Goal: Task Accomplishment & Management: Complete application form

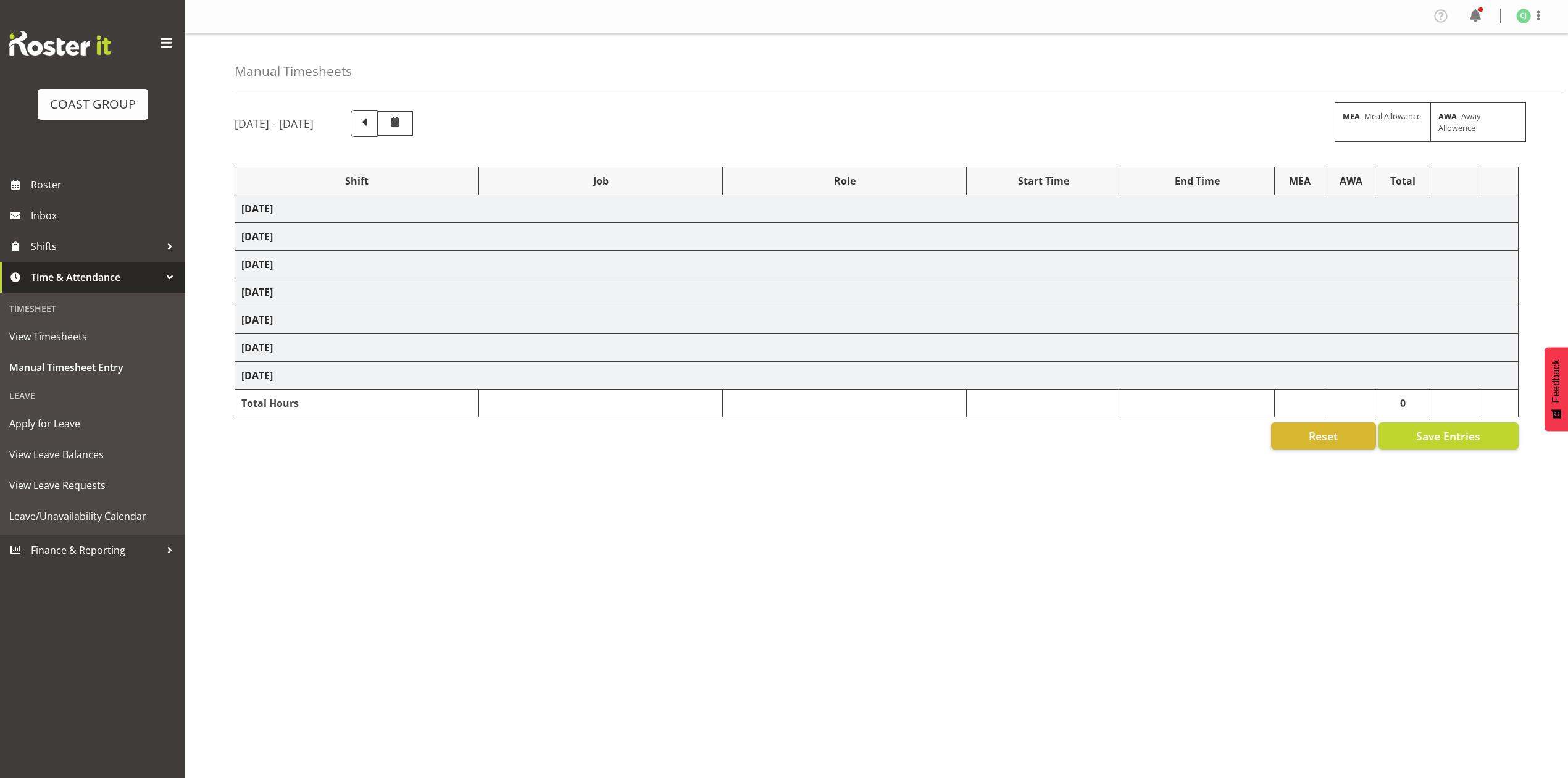
select select "9906"
select select "9993"
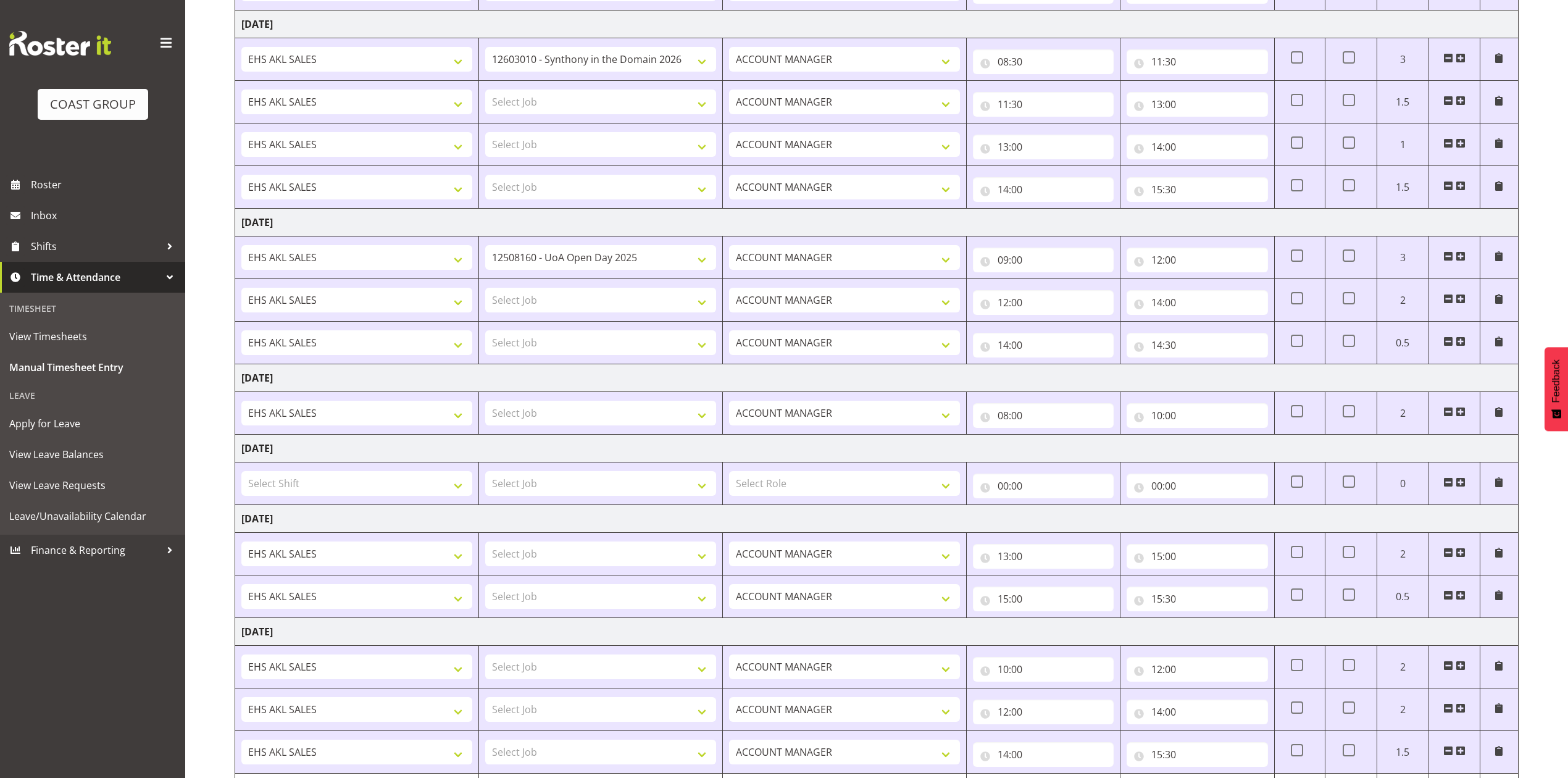
scroll to position [411, 0]
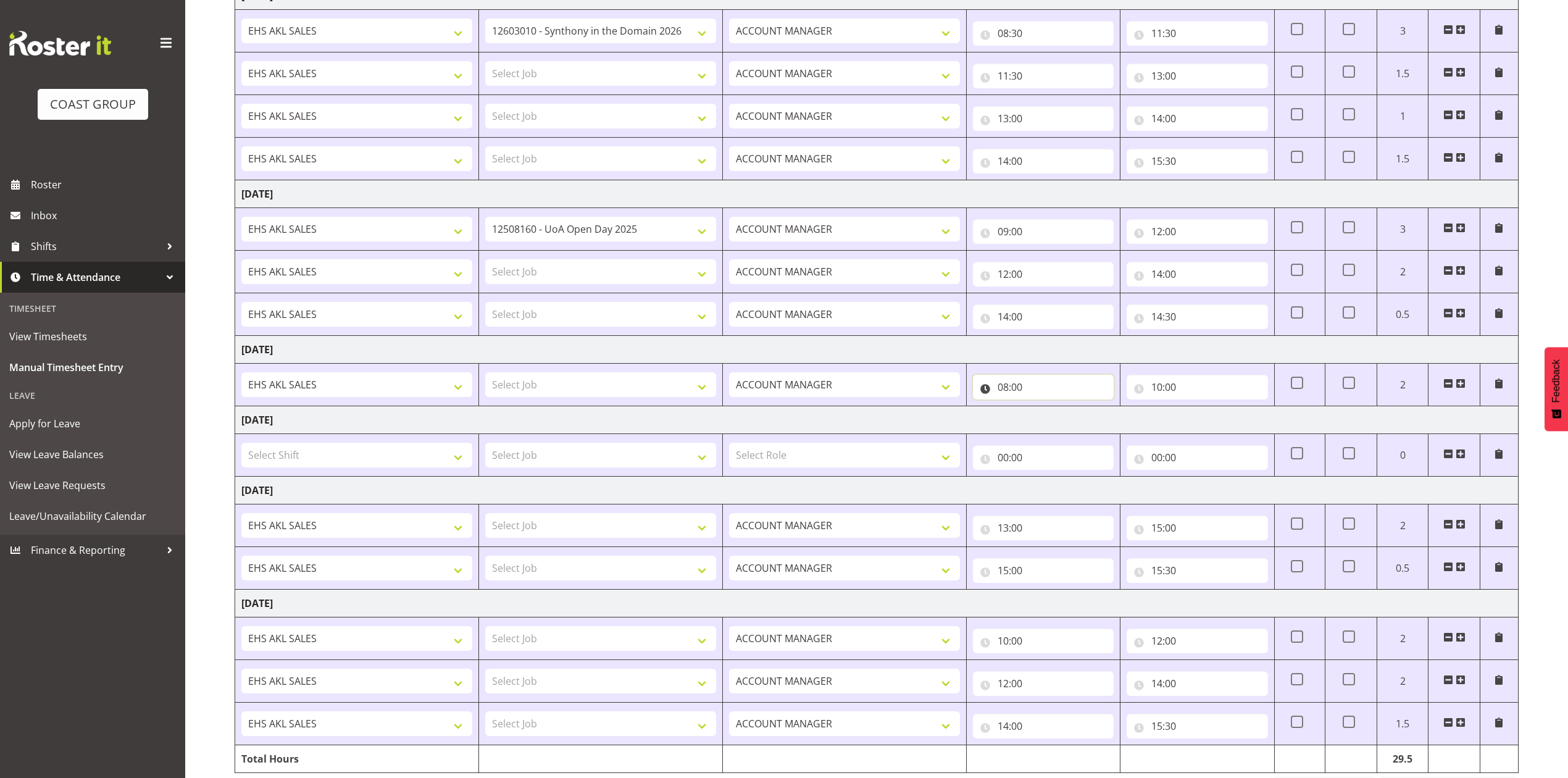
click at [1008, 391] on input "08:00" at bounding box center [1043, 387] width 140 height 24
click at [1054, 422] on select "00 01 02 03 04 05 06 07 08 09 10 11 12 13 14 15 16 17 18 19 20 21 22 23" at bounding box center [1057, 419] width 28 height 24
select select "11"
click at [1043, 411] on select "00 01 02 03 04 05 06 07 08 09 10 11 12 13 14 15 16 17 18 19 20 21 22 23" at bounding box center [1057, 419] width 28 height 24
type input "11:00"
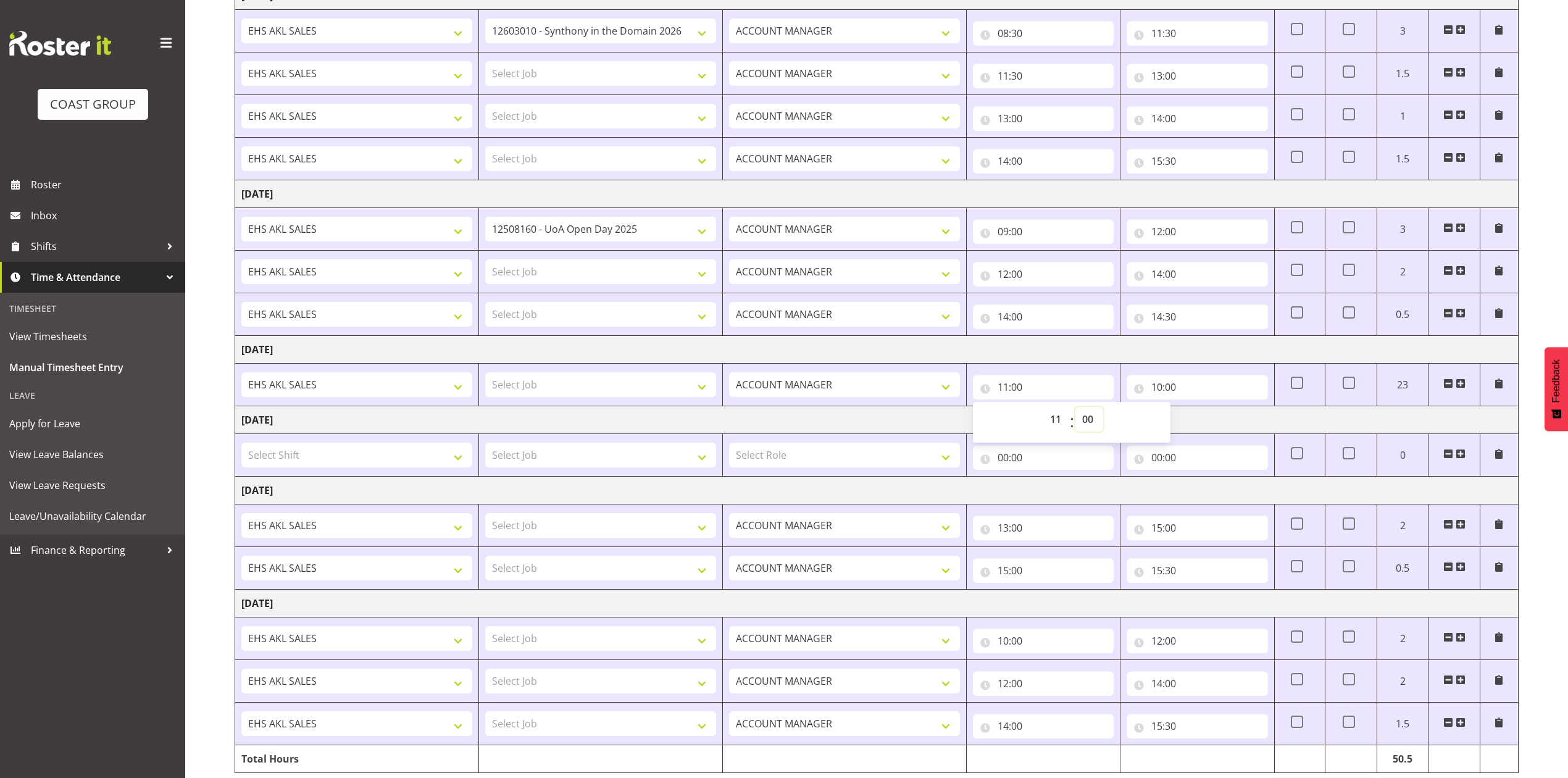
click at [1085, 422] on select "00 01 02 03 04 05 06 07 08 09 10 11 12 13 14 15 16 17 18 19 20 21 22 23 24 25 2…" at bounding box center [1089, 419] width 28 height 24
select select "30"
click at [1075, 411] on select "00 01 02 03 04 05 06 07 08 09 10 11 12 13 14 15 16 17 18 19 20 21 22 23 24 25 2…" at bounding box center [1089, 419] width 28 height 24
type input "11:30"
click at [1151, 389] on input "10:00" at bounding box center [1196, 387] width 140 height 24
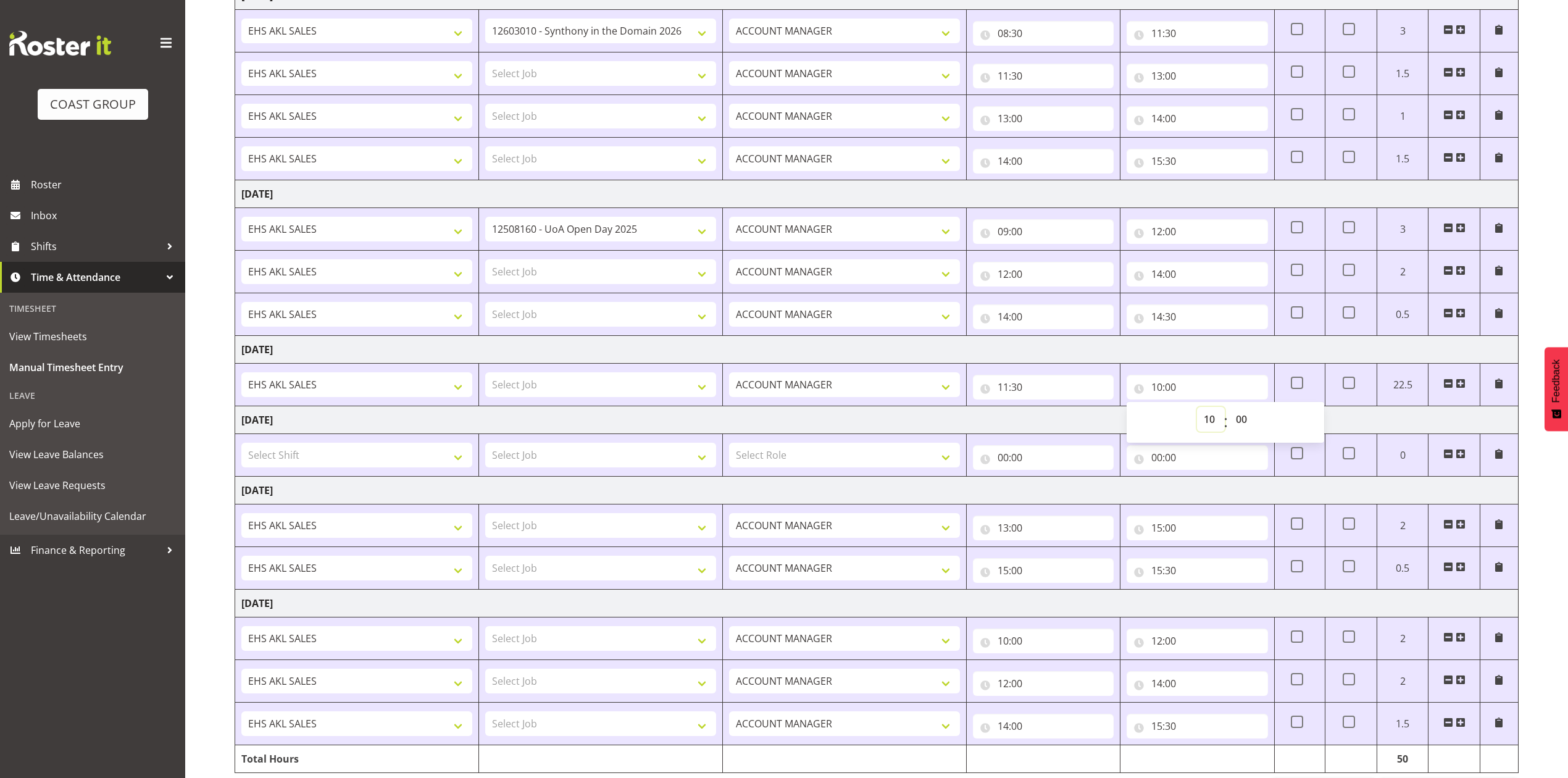
click at [1212, 422] on select "00 01 02 03 04 05 06 07 08 09 10 11 12 13 14 15 16 17 18 19 20 21 22 23" at bounding box center [1211, 419] width 28 height 24
select select "14"
click at [1197, 411] on select "00 01 02 03 04 05 06 07 08 09 10 11 12 13 14 15 16 17 18 19 20 21 22 23" at bounding box center [1211, 419] width 28 height 24
type input "14:00"
click at [1095, 416] on td "[DATE]" at bounding box center [877, 420] width 1283 height 28
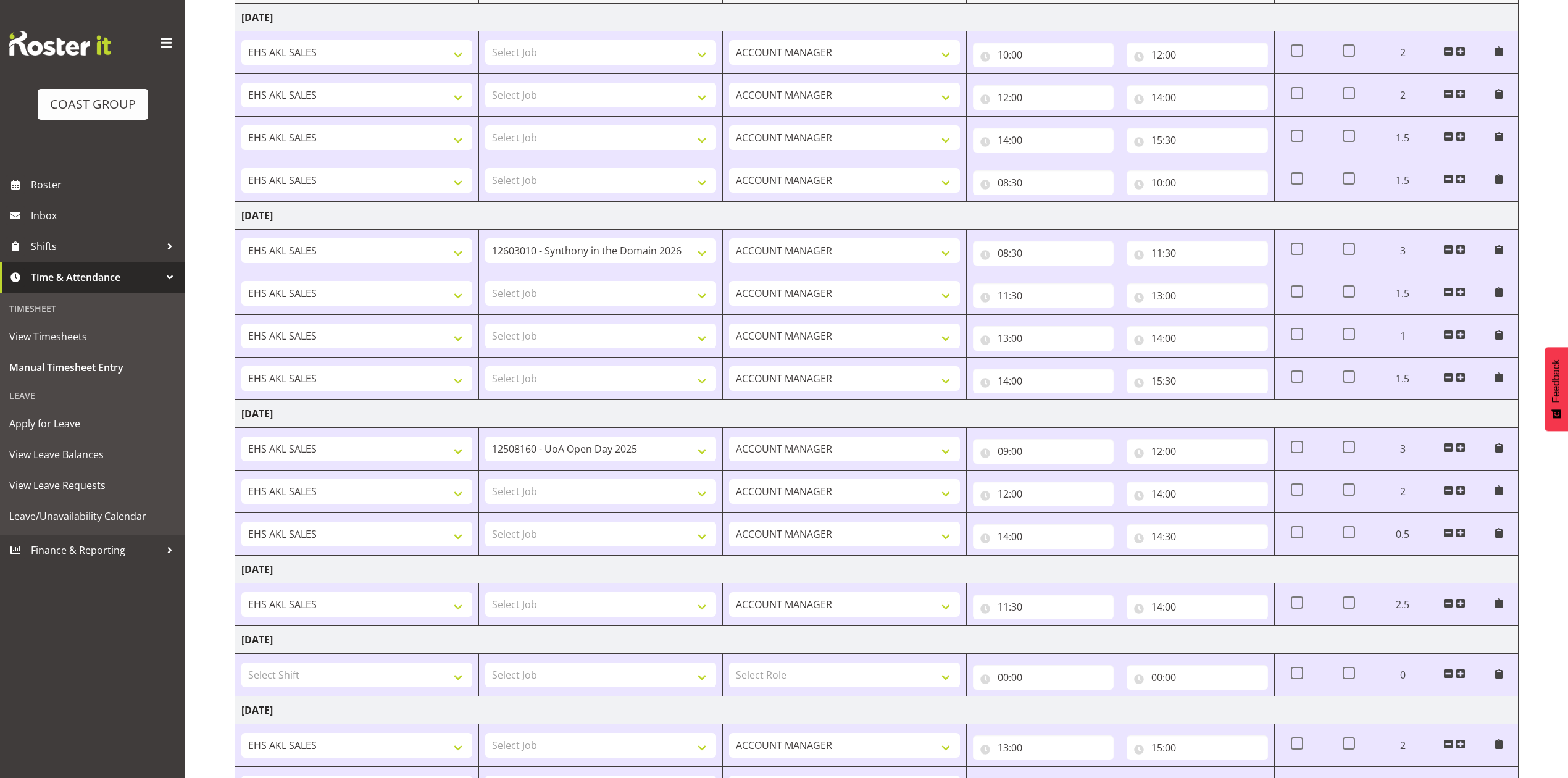
scroll to position [220, 0]
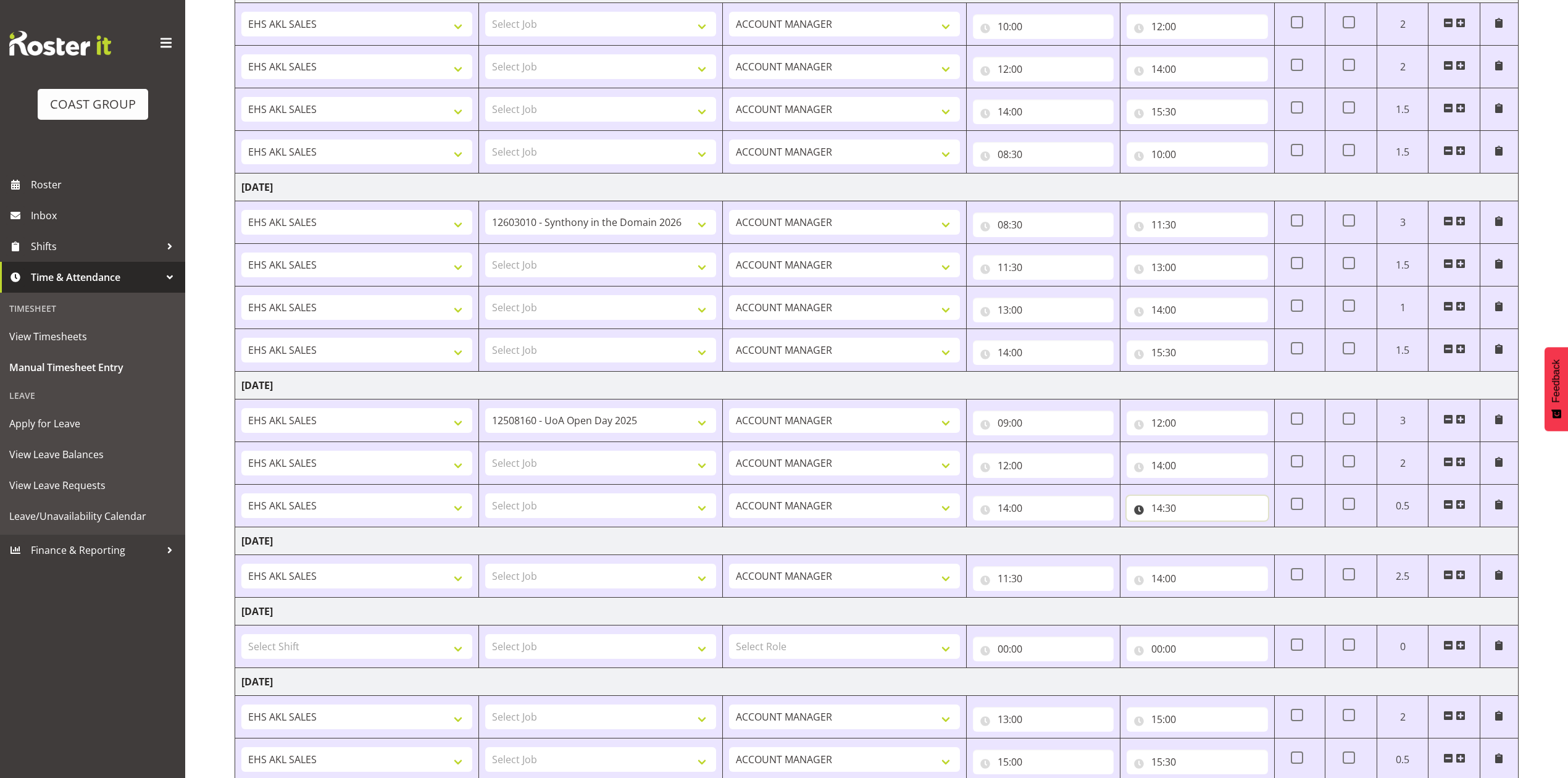
click at [1158, 517] on input "14:30" at bounding box center [1196, 508] width 140 height 24
click at [1210, 544] on select "00 01 02 03 04 05 06 07 08 09 10 11 12 13 14 15 16 17 18 19 20 21 22 23" at bounding box center [1211, 540] width 28 height 24
select select "15"
click at [1197, 532] on select "00 01 02 03 04 05 06 07 08 09 10 11 12 13 14 15 16 17 18 19 20 21 22 23" at bounding box center [1211, 540] width 28 height 24
type input "15:30"
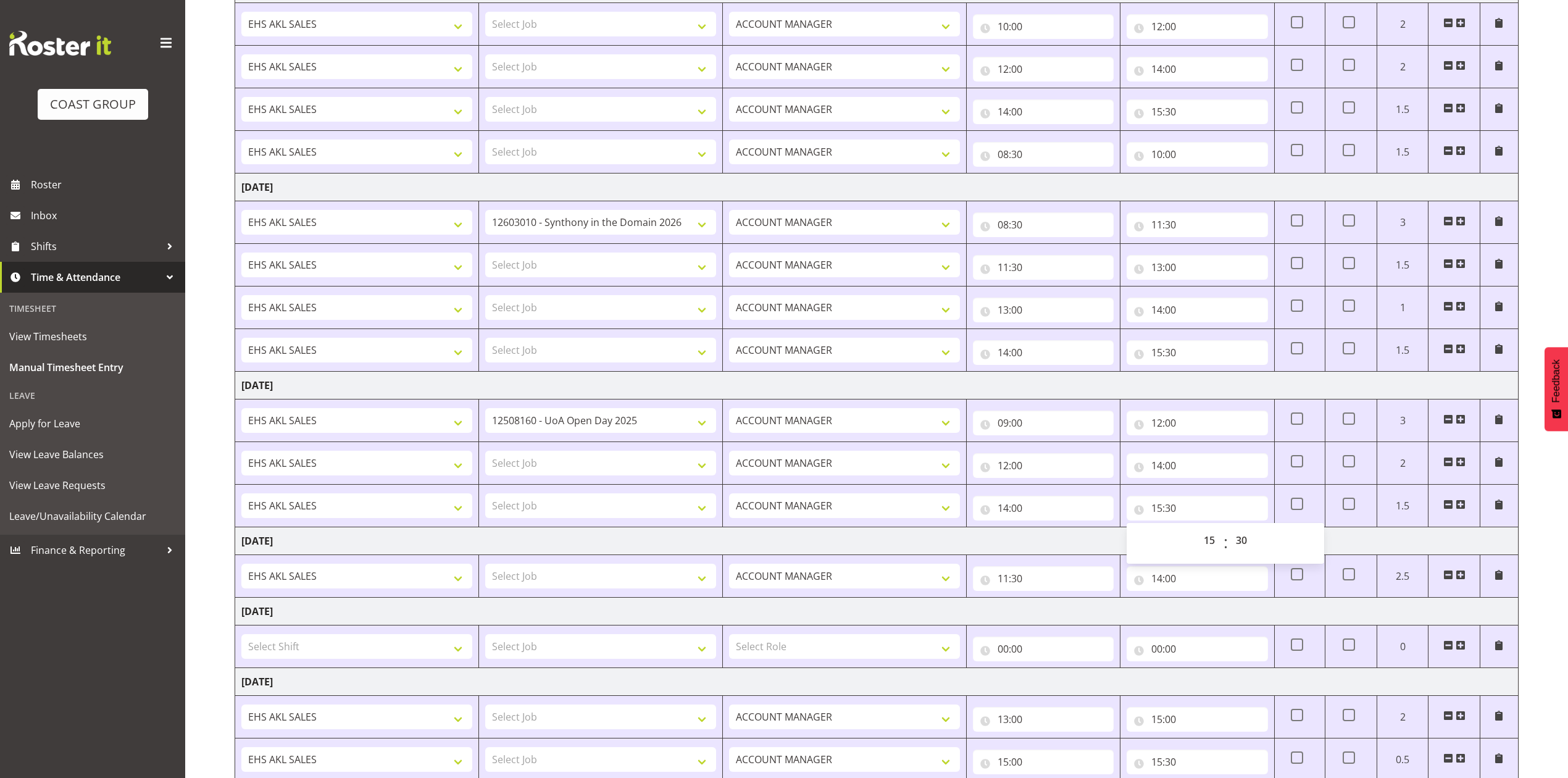
click at [1082, 544] on td "[DATE]" at bounding box center [877, 541] width 1283 height 28
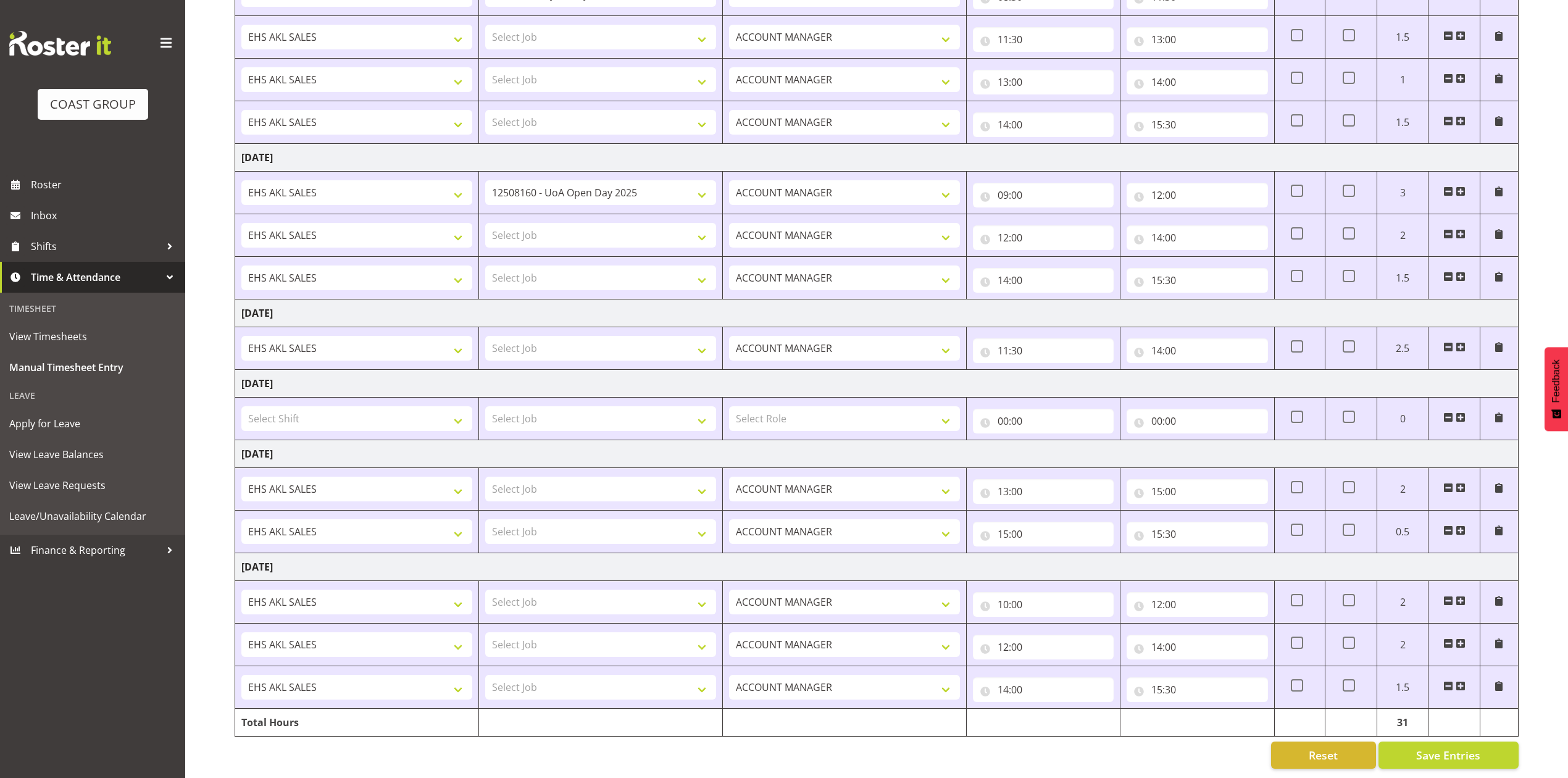
scroll to position [467, 0]
click at [1010, 339] on input "11:30" at bounding box center [1043, 351] width 140 height 24
click at [1090, 370] on select "00 01 02 03 04 05 06 07 08 09 10 11 12 13 14 15 16 17 18 19 20 21 22 23 24 25 2…" at bounding box center [1089, 383] width 28 height 24
select select "0"
click at [1075, 370] on select "00 01 02 03 04 05 06 07 08 09 10 11 12 13 14 15 16 17 18 19 20 21 22 23 24 25 2…" at bounding box center [1089, 383] width 28 height 24
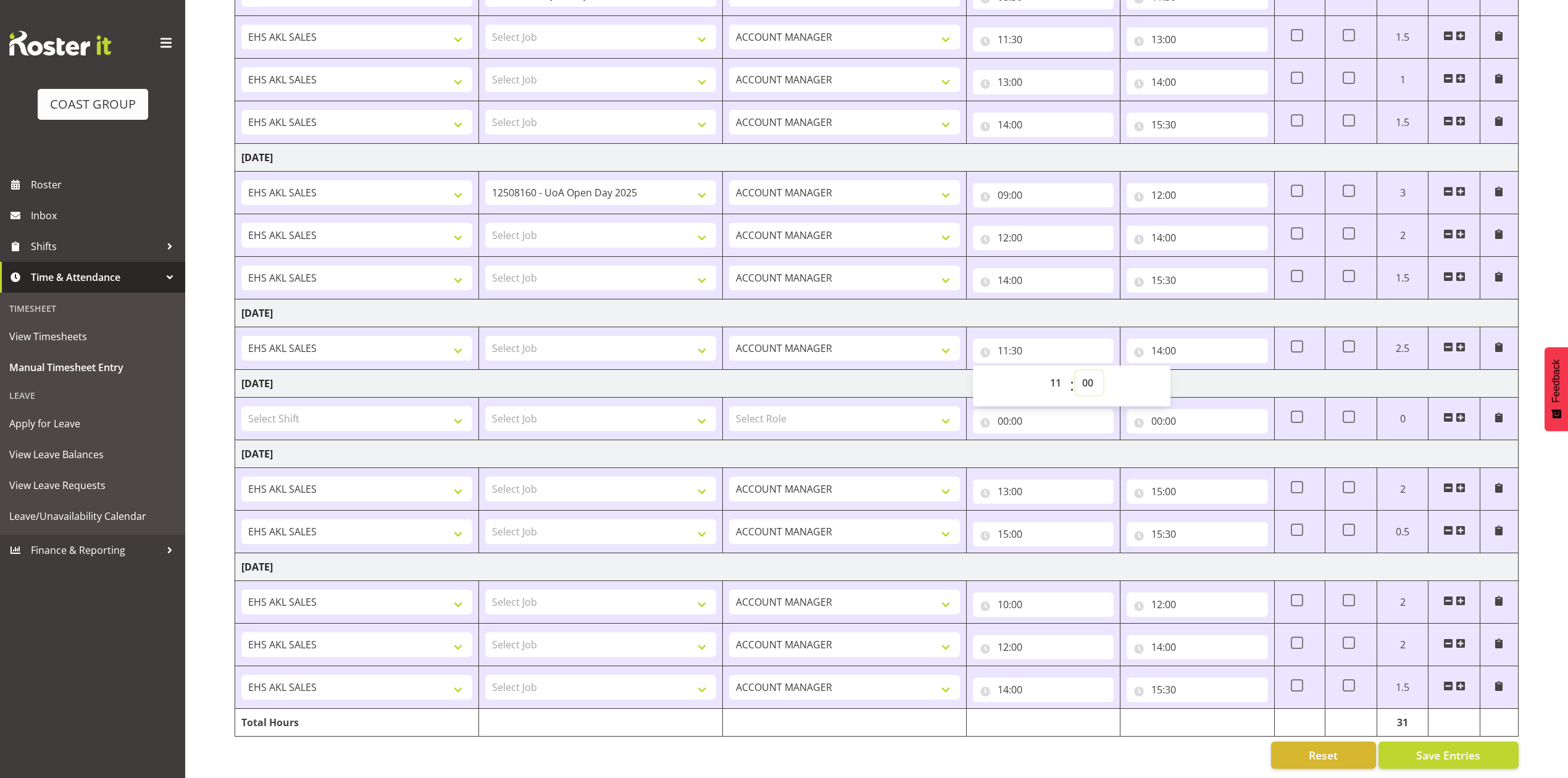
type input "11:00"
click at [931, 370] on td "[DATE]" at bounding box center [877, 383] width 1283 height 28
click at [1005, 479] on input "13:00" at bounding box center [1043, 491] width 140 height 24
click at [1055, 511] on select "00 01 02 03 04 05 06 07 08 09 10 11 12 13 14 15 16 17 18 19 20 21 22 23" at bounding box center [1057, 523] width 28 height 24
select select "11"
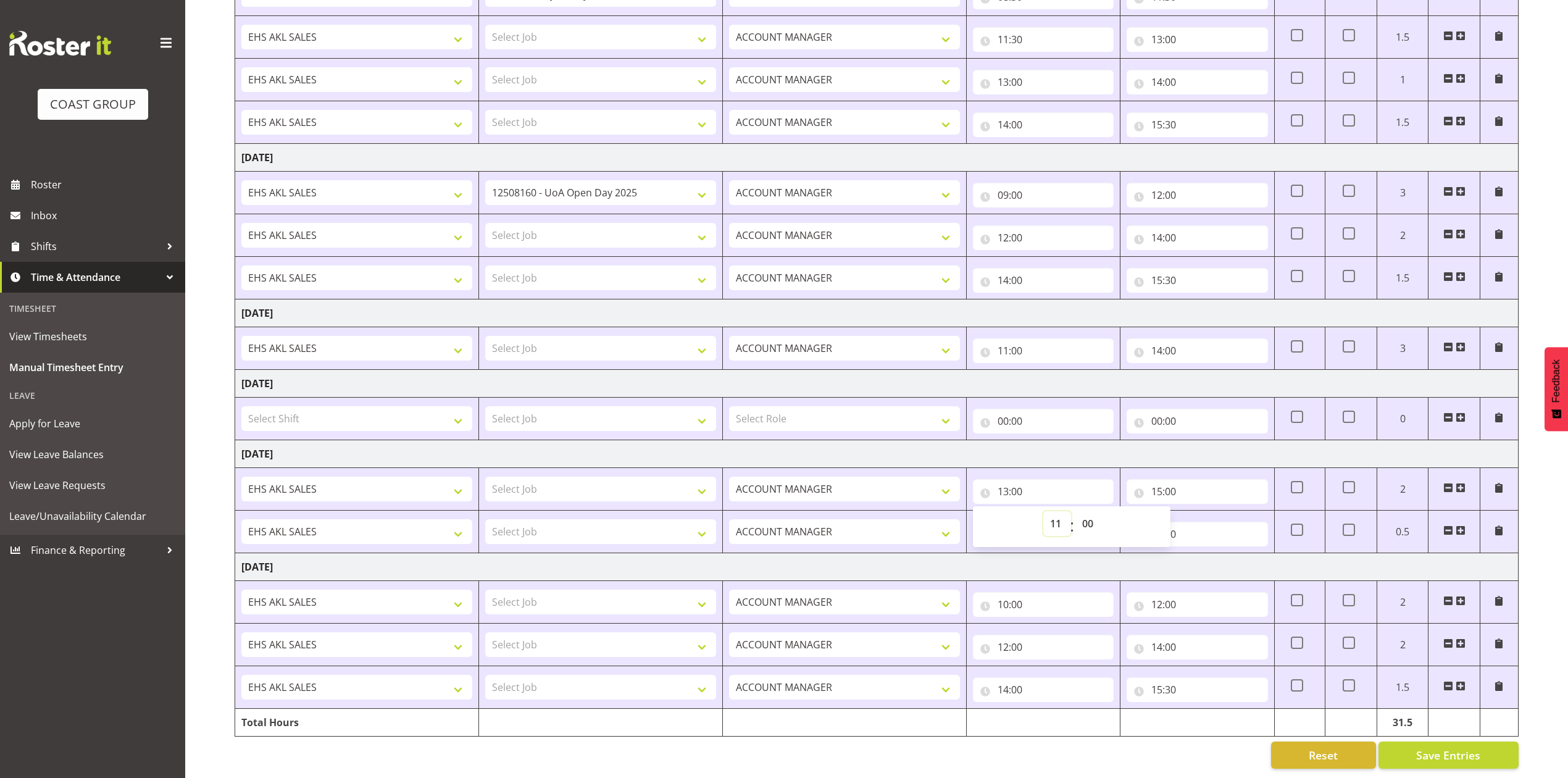
click at [1043, 511] on select "00 01 02 03 04 05 06 07 08 09 10 11 12 13 14 15 16 17 18 19 20 21 22 23" at bounding box center [1057, 523] width 28 height 24
type input "11:00"
click at [1162, 479] on input "15:00" at bounding box center [1196, 491] width 140 height 24
click at [1210, 512] on select "00 01 02 03 04 05 06 07 08 09 10 11 12 13 14 15 16 17 18 19 20 21 22 23" at bounding box center [1211, 523] width 28 height 24
select select "13"
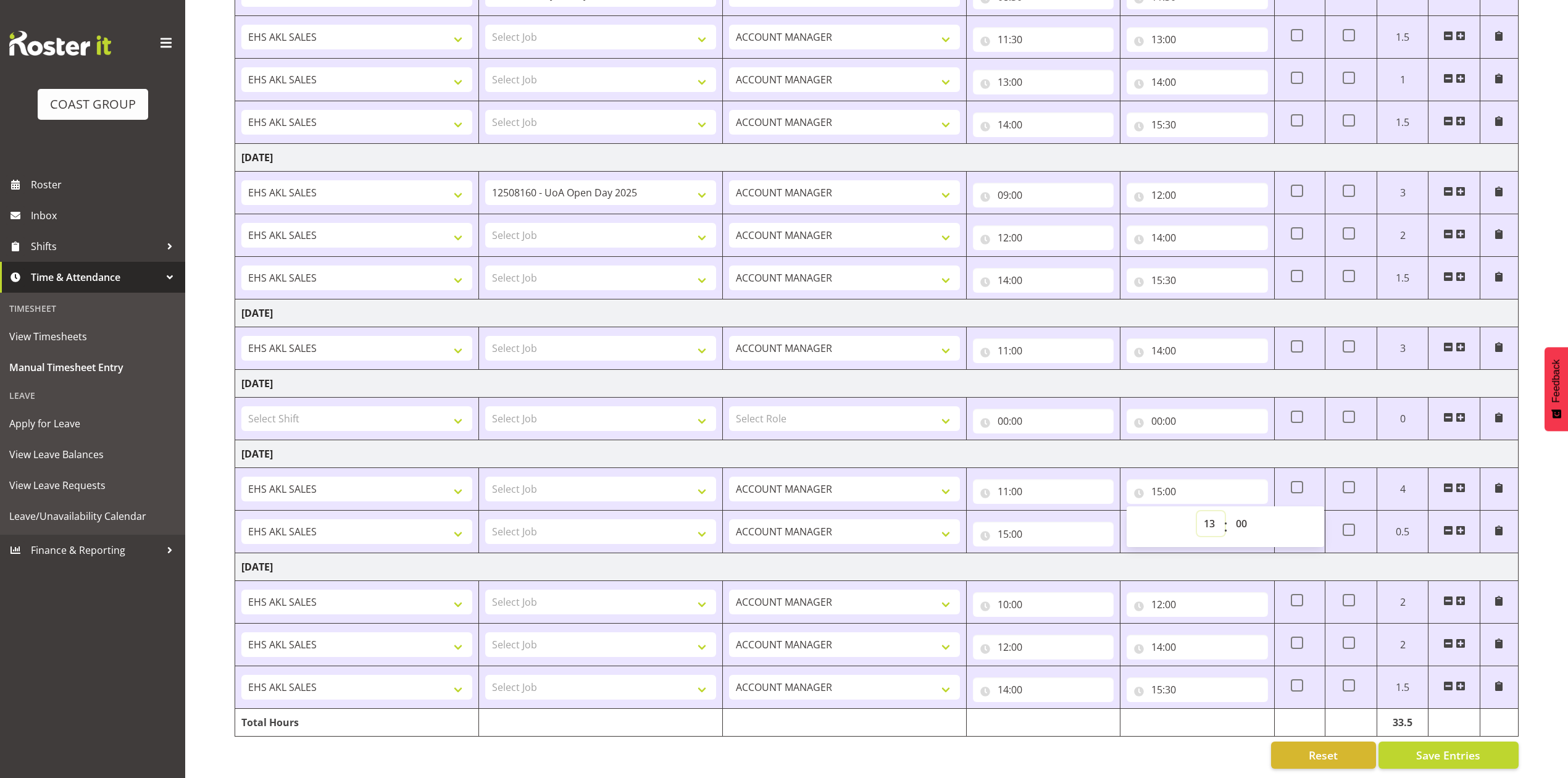
click at [1197, 511] on select "00 01 02 03 04 05 06 07 08 09 10 11 12 13 14 15 16 17 18 19 20 21 22 23" at bounding box center [1211, 523] width 28 height 24
type input "13:00"
click at [1009, 521] on input "15:00" at bounding box center [1043, 534] width 140 height 24
click at [1058, 554] on select "00 01 02 03 04 05 06 07 08 09 10 11 12 13 14 15 16 17 18 19 20 21 22 23" at bounding box center [1057, 566] width 28 height 24
select select "13"
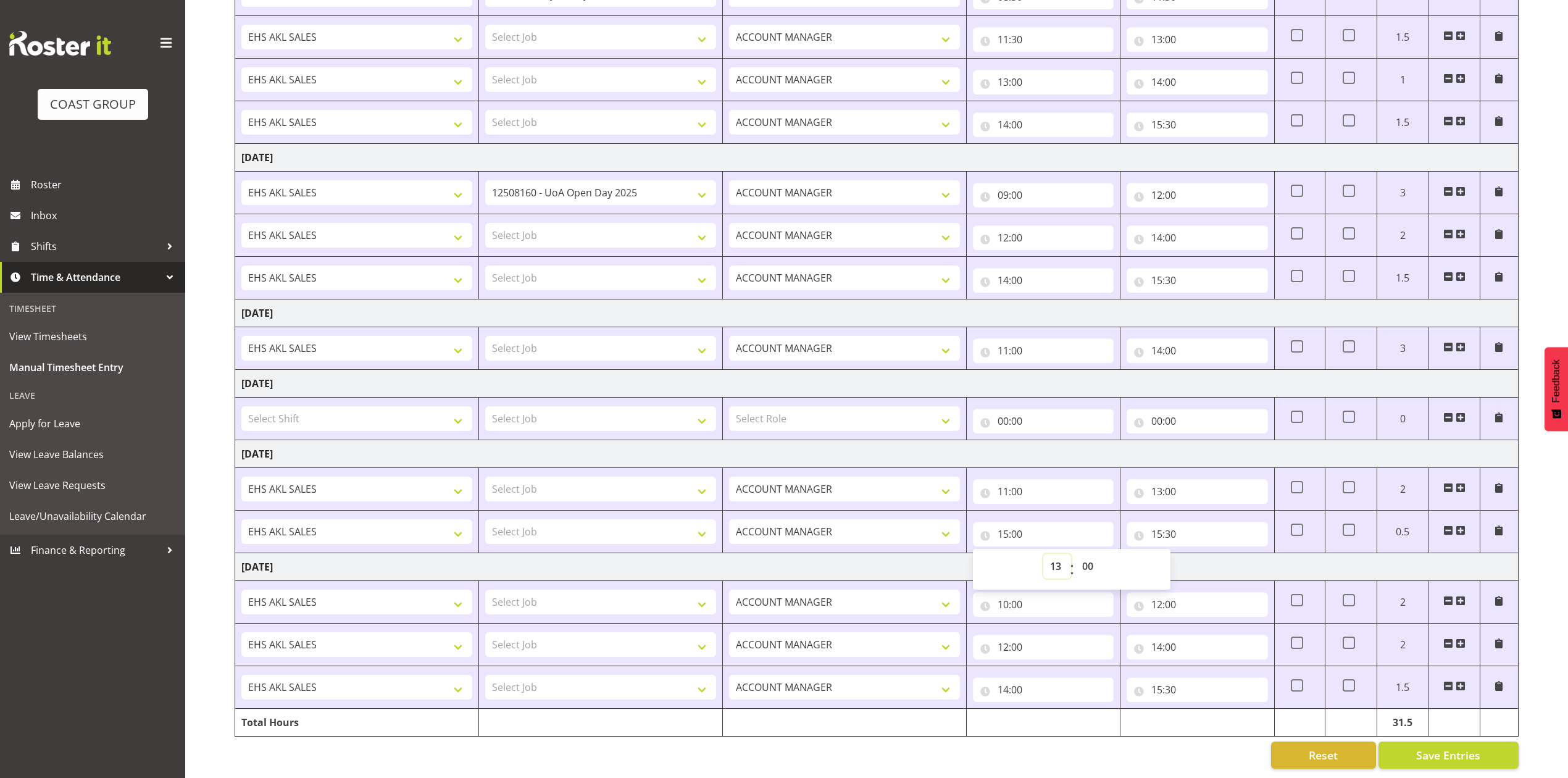
click at [1043, 554] on select "00 01 02 03 04 05 06 07 08 09 10 11 12 13 14 15 16 17 18 19 20 21 22 23" at bounding box center [1057, 566] width 28 height 24
type input "13:00"
click at [1159, 521] on input "15:30" at bounding box center [1196, 534] width 140 height 24
click at [1027, 553] on td "[DATE]" at bounding box center [877, 567] width 1283 height 28
click at [1049, 553] on td "[DATE]" at bounding box center [877, 567] width 1283 height 28
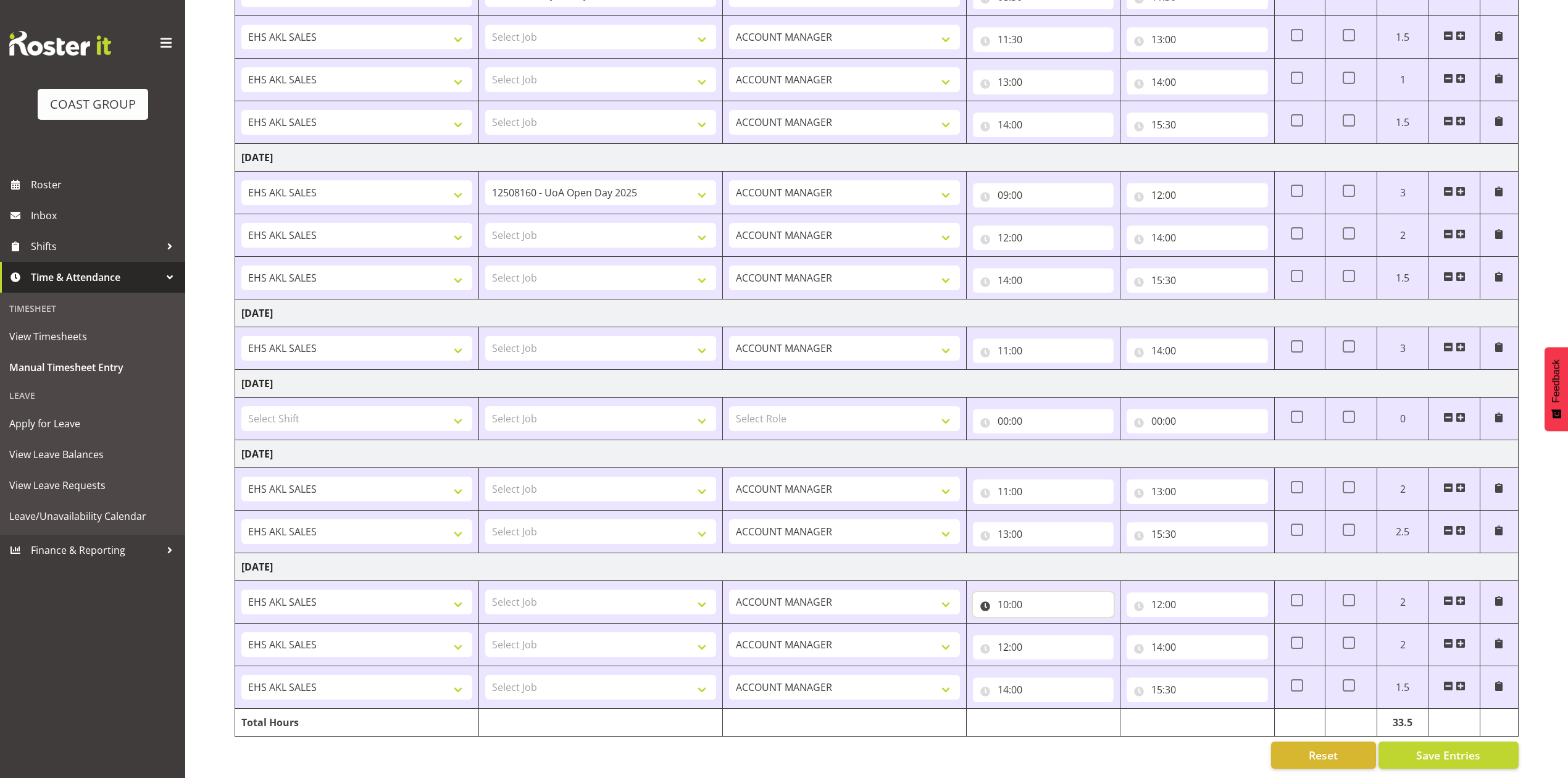
click at [1001, 592] on input "10:00" at bounding box center [1043, 604] width 140 height 24
click at [1050, 625] on select "00 01 02 03 04 05 06 07 08 09 10 11 12 13 14 15 16 17 18 19 20 21 22 23" at bounding box center [1057, 637] width 28 height 24
select select "8"
click at [1043, 625] on select "00 01 02 03 04 05 06 07 08 09 10 11 12 13 14 15 16 17 18 19 20 21 22 23" at bounding box center [1057, 637] width 28 height 24
type input "08:00"
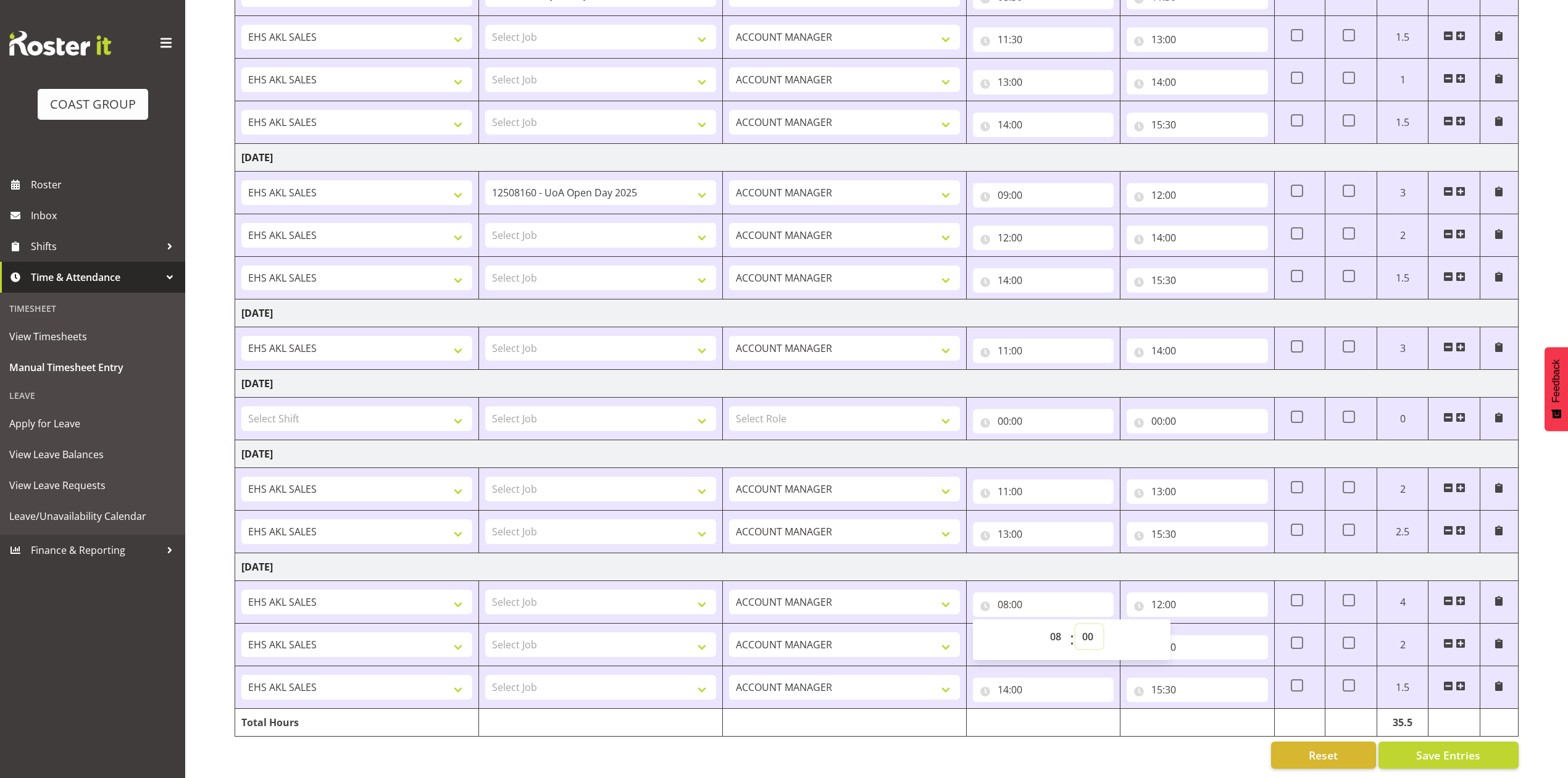
click at [1089, 625] on select "00 01 02 03 04 05 06 07 08 09 10 11 12 13 14 15 16 17 18 19 20 21 22 23 24 25 2…" at bounding box center [1089, 637] width 28 height 24
select select "30"
click at [1075, 625] on select "00 01 02 03 04 05 06 07 08 09 10 11 12 13 14 15 16 17 18 19 20 21 22 23 24 25 2…" at bounding box center [1089, 637] width 28 height 24
type input "08:30"
click at [1155, 596] on input "12:00" at bounding box center [1196, 604] width 140 height 24
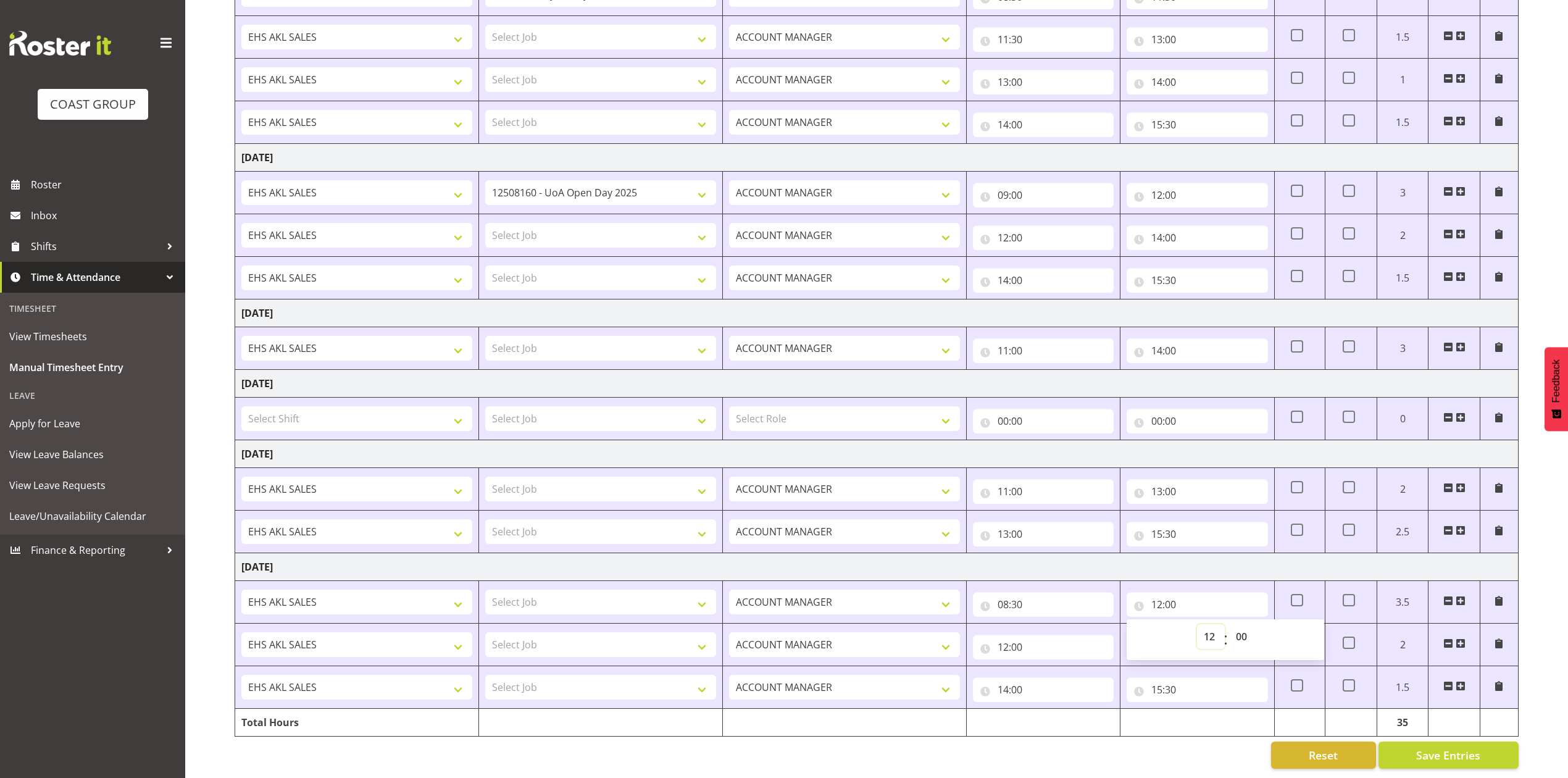
click at [1203, 625] on select "00 01 02 03 04 05 06 07 08 09 10 11 12 13 14 15 16 17 18 19 20 21 22 23" at bounding box center [1211, 637] width 28 height 24
select select "10"
click at [1197, 625] on select "00 01 02 03 04 05 06 07 08 09 10 11 12 13 14 15 16 17 18 19 20 21 22 23" at bounding box center [1211, 637] width 28 height 24
type input "10:00"
click at [1001, 638] on input "12:00" at bounding box center [1043, 646] width 140 height 24
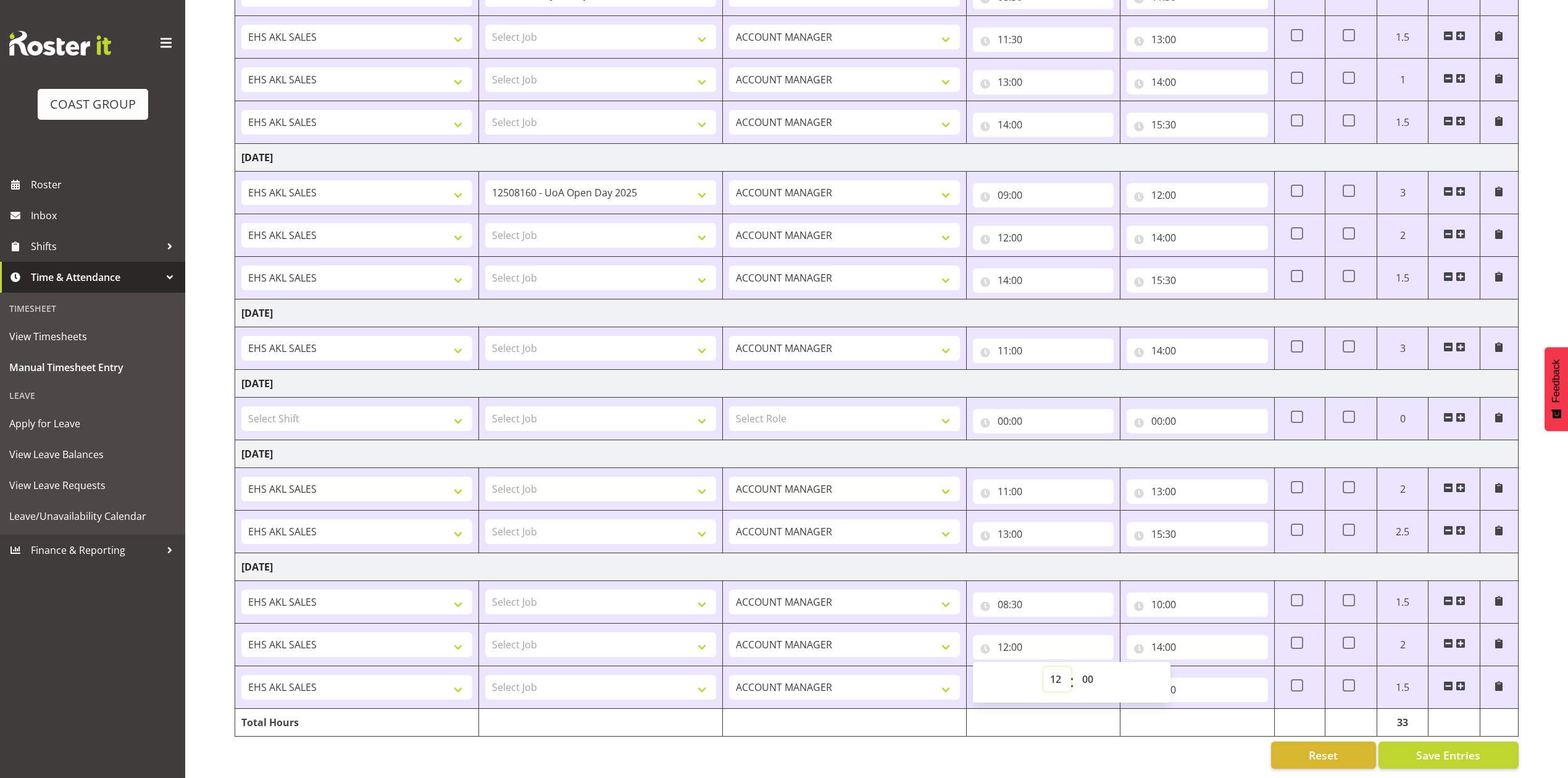
click at [1056, 667] on select "00 01 02 03 04 05 06 07 08 09 10 11 12 13 14 15 16 17 18 19 20 21 22 23" at bounding box center [1057, 679] width 28 height 24
select select "10"
click at [1043, 667] on select "00 01 02 03 04 05 06 07 08 09 10 11 12 13 14 15 16 17 18 19 20 21 22 23" at bounding box center [1057, 679] width 28 height 24
type input "10:00"
click at [1153, 636] on input "14:00" at bounding box center [1196, 646] width 140 height 24
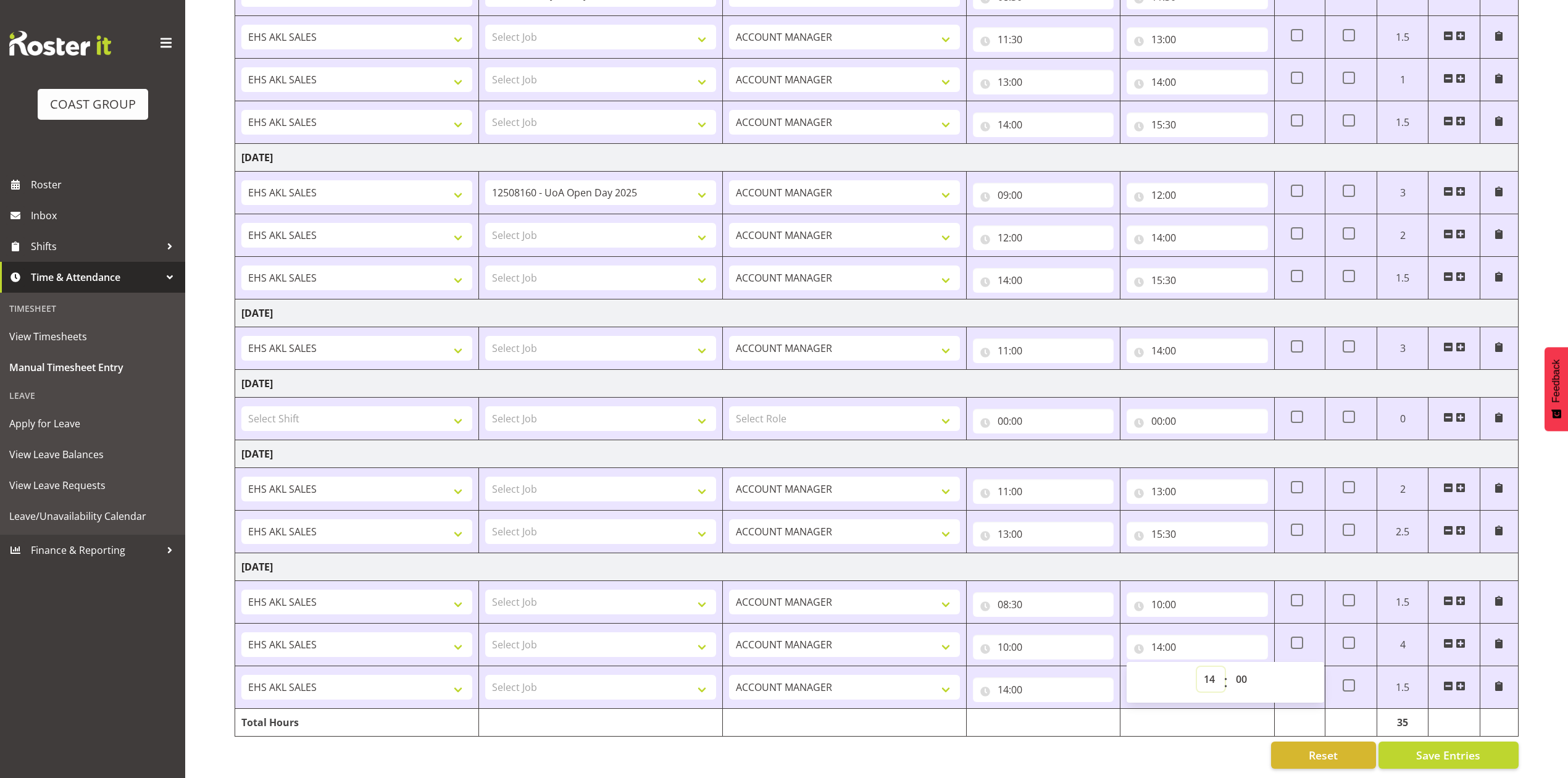
click at [1212, 667] on select "00 01 02 03 04 05 06 07 08 09 10 11 12 13 14 15 16 17 18 19 20 21 22 23" at bounding box center [1211, 679] width 28 height 24
select select "11"
click at [1197, 667] on select "00 01 02 03 04 05 06 07 08 09 10 11 12 13 14 15 16 17 18 19 20 21 22 23" at bounding box center [1211, 679] width 28 height 24
type input "11:00"
click at [1008, 677] on input "14:00" at bounding box center [1043, 689] width 140 height 24
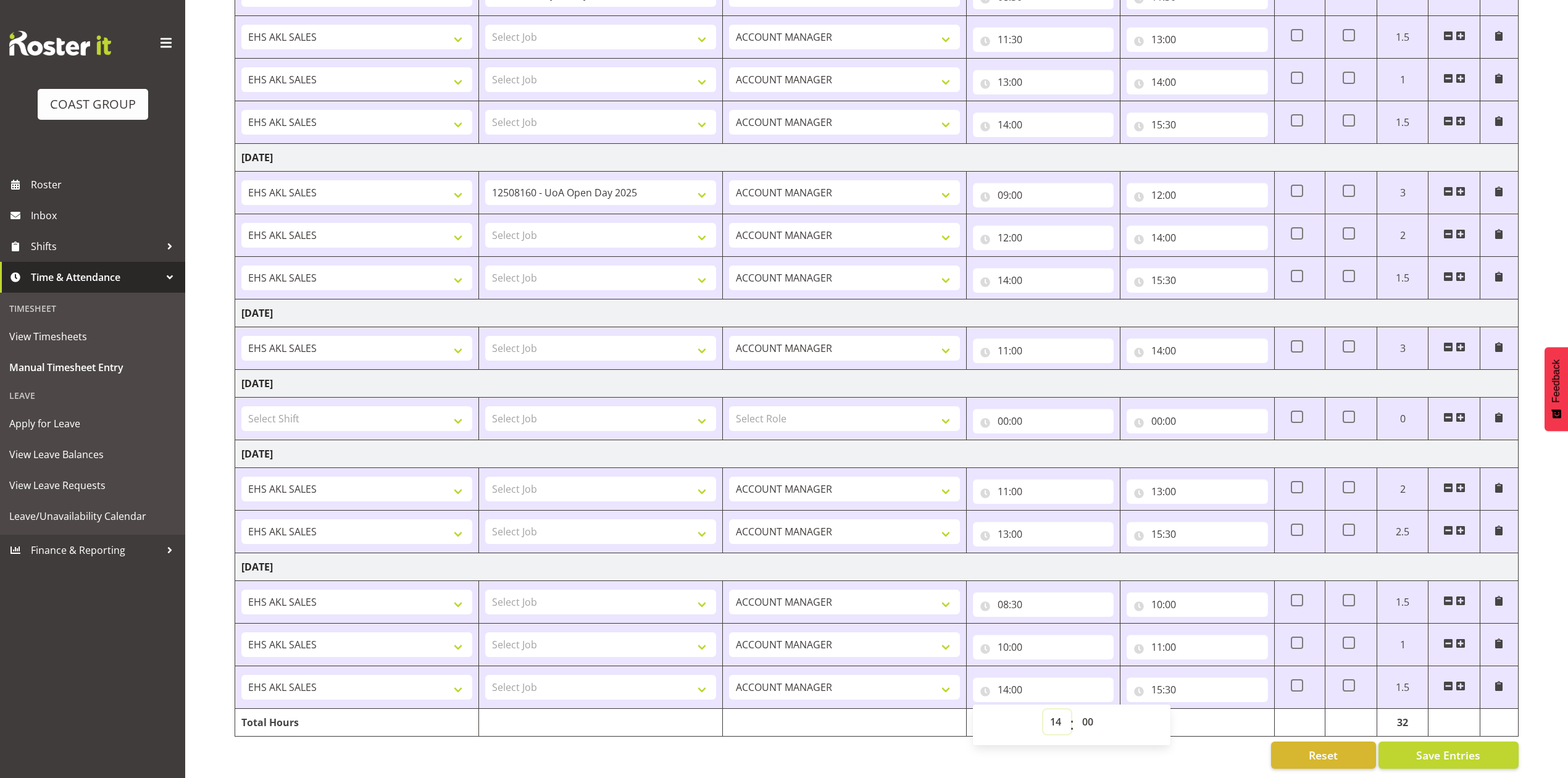
drag, startPoint x: 1050, startPoint y: 712, endPoint x: 1054, endPoint y: 707, distance: 6.4
click at [1050, 712] on select "00 01 02 03 04 05 06 07 08 09 10 11 12 13 14 15 16 17 18 19 20 21 22 23" at bounding box center [1057, 721] width 28 height 24
select select "11"
click at [1043, 709] on select "00 01 02 03 04 05 06 07 08 09 10 11 12 13 14 15 16 17 18 19 20 21 22 23" at bounding box center [1057, 721] width 28 height 24
type input "11:00"
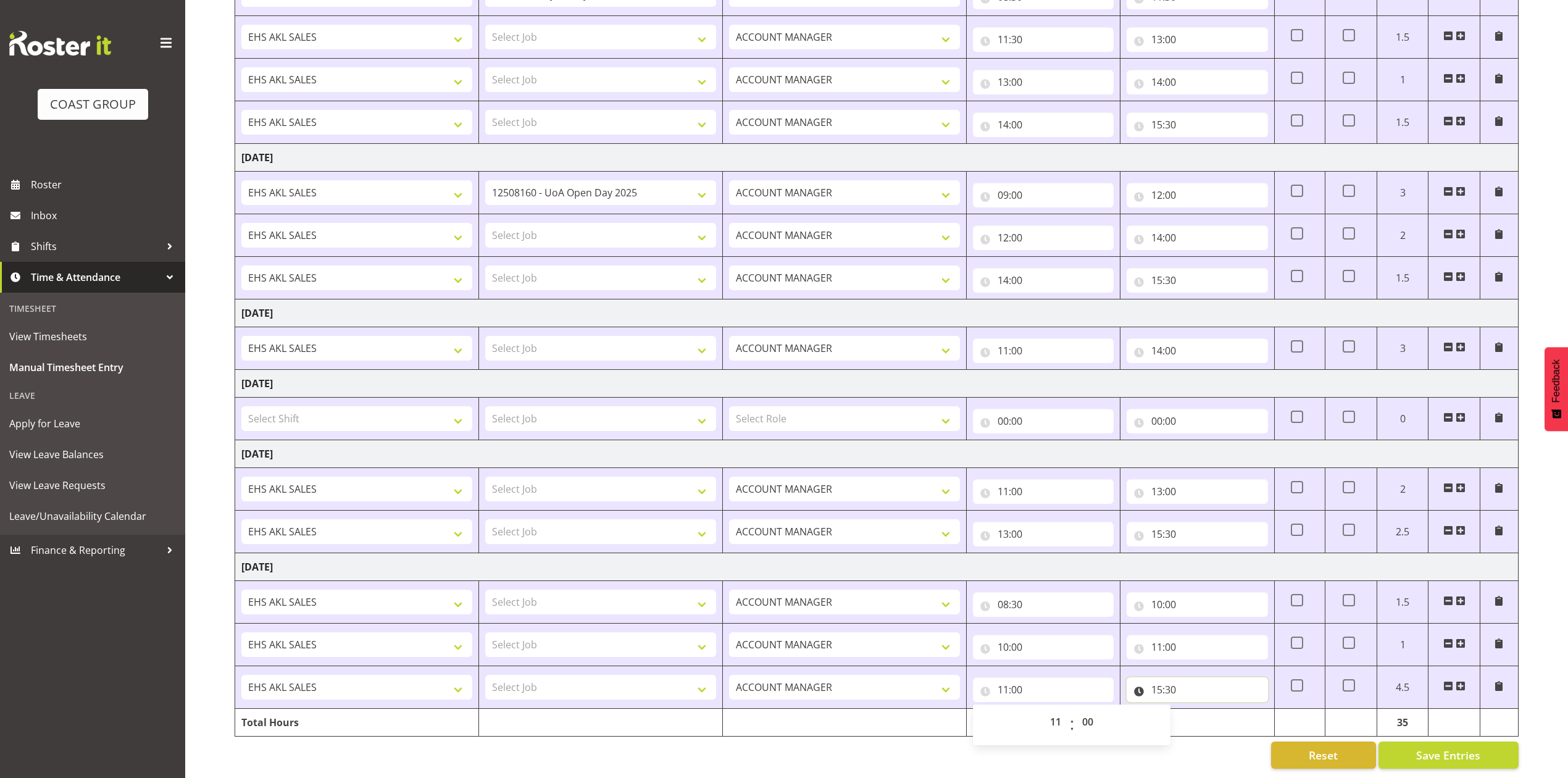
click at [1155, 678] on input "15:30" at bounding box center [1196, 689] width 140 height 24
drag, startPoint x: 1215, startPoint y: 711, endPoint x: 1208, endPoint y: 699, distance: 13.9
click at [1212, 710] on select "00 01 02 03 04 05 06 07 08 09 10 11 12 13 14 15 16 17 18 19 20 21 22 23" at bounding box center [1211, 721] width 28 height 24
select select "13"
click at [1197, 709] on select "00 01 02 03 04 05 06 07 08 09 10 11 12 13 14 15 16 17 18 19 20 21 22 23" at bounding box center [1211, 721] width 28 height 24
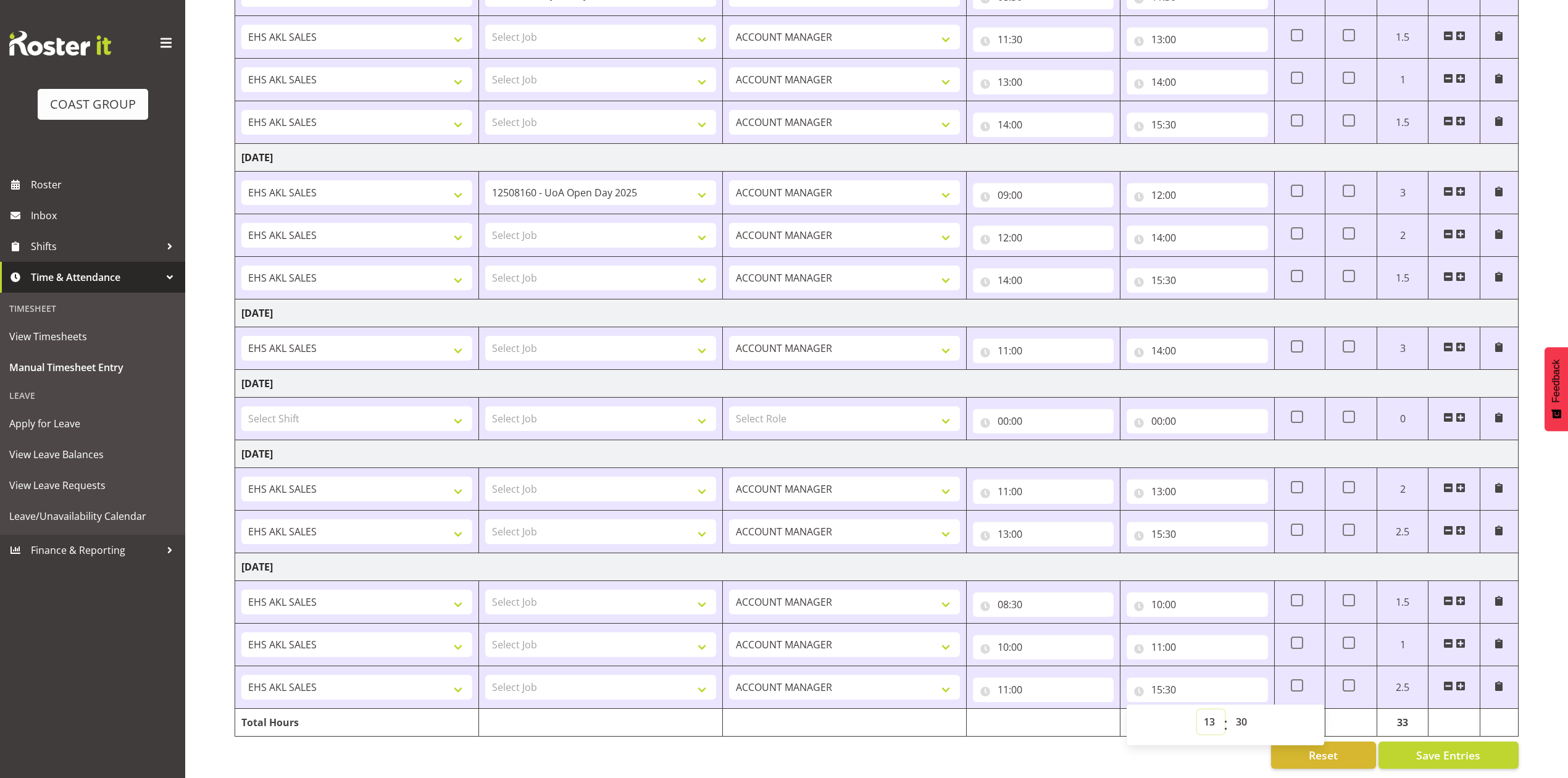
type input "13:30"
drag, startPoint x: 1462, startPoint y: 673, endPoint x: 1354, endPoint y: 655, distance: 109.5
click at [1462, 681] on span at bounding box center [1461, 685] width 10 height 10
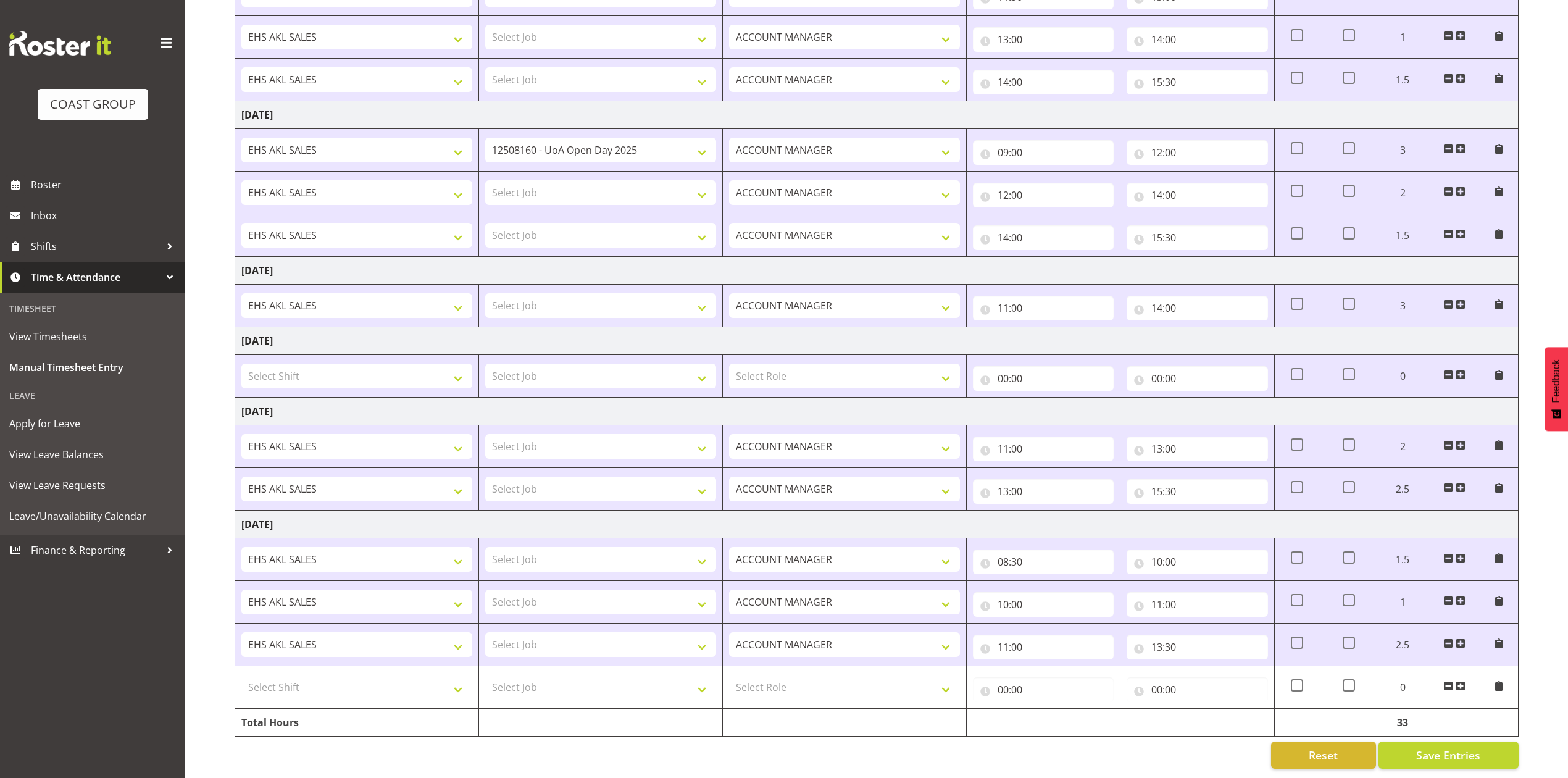
scroll to position [509, 0]
click at [1001, 677] on input "00:00" at bounding box center [1043, 689] width 140 height 24
click at [1052, 709] on select "00 01 02 03 04 05 06 07 08 09 10 11 12 13 14 15 16 17 18 19 20 21 22 23" at bounding box center [1057, 721] width 28 height 24
select select "13"
click at [1043, 709] on select "00 01 02 03 04 05 06 07 08 09 10 11 12 13 14 15 16 17 18 19 20 21 22 23" at bounding box center [1057, 721] width 28 height 24
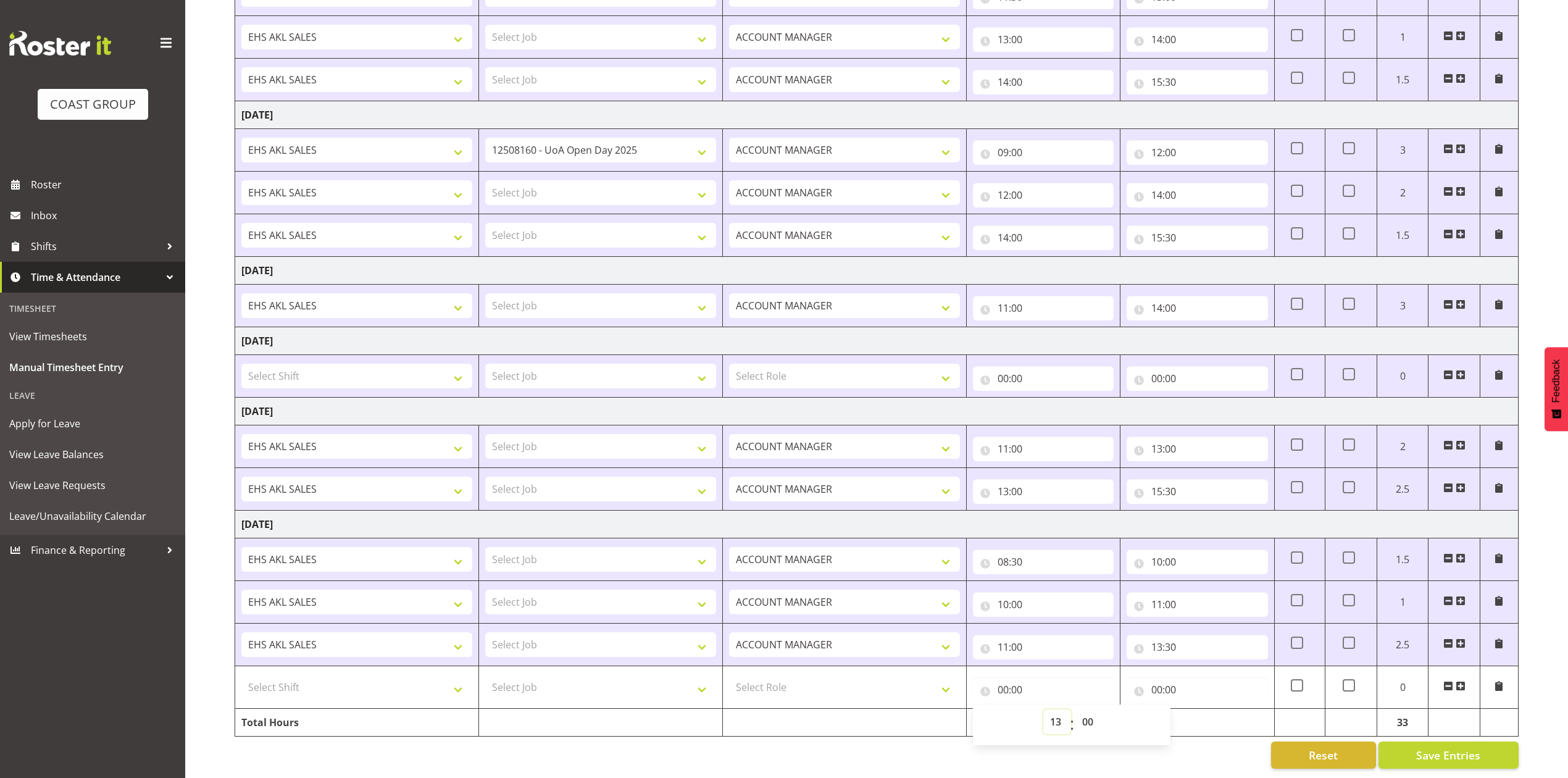
type input "13:00"
drag, startPoint x: 1094, startPoint y: 707, endPoint x: 1094, endPoint y: 698, distance: 9.0
click at [1094, 709] on select "00 01 02 03 04 05 06 07 08 09 10 11 12 13 14 15 16 17 18 19 20 21 22 23 24 25 2…" at bounding box center [1089, 721] width 28 height 24
select select "30"
click at [1075, 709] on select "00 01 02 03 04 05 06 07 08 09 10 11 12 13 14 15 16 17 18 19 20 21 22 23 24 25 2…" at bounding box center [1089, 721] width 28 height 24
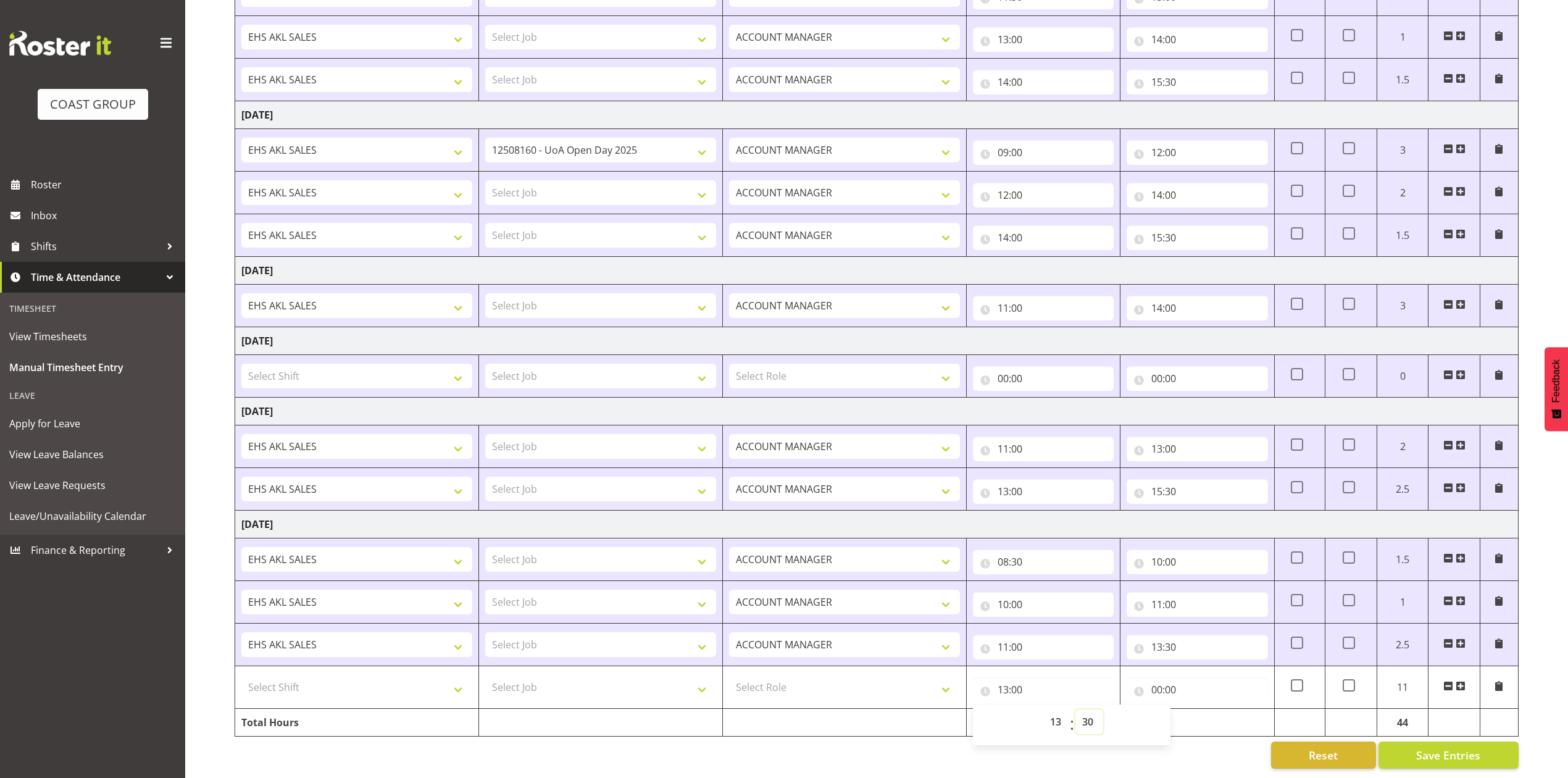
type input "13:30"
click at [1160, 677] on input "00:00" at bounding box center [1196, 689] width 140 height 24
drag, startPoint x: 1206, startPoint y: 707, endPoint x: 1188, endPoint y: 632, distance: 77.1
click at [1203, 709] on select "00 01 02 03 04 05 06 07 08 09 10 11 12 13 14 15 16 17 18 19 20 21 22 23" at bounding box center [1211, 721] width 28 height 24
select select "15"
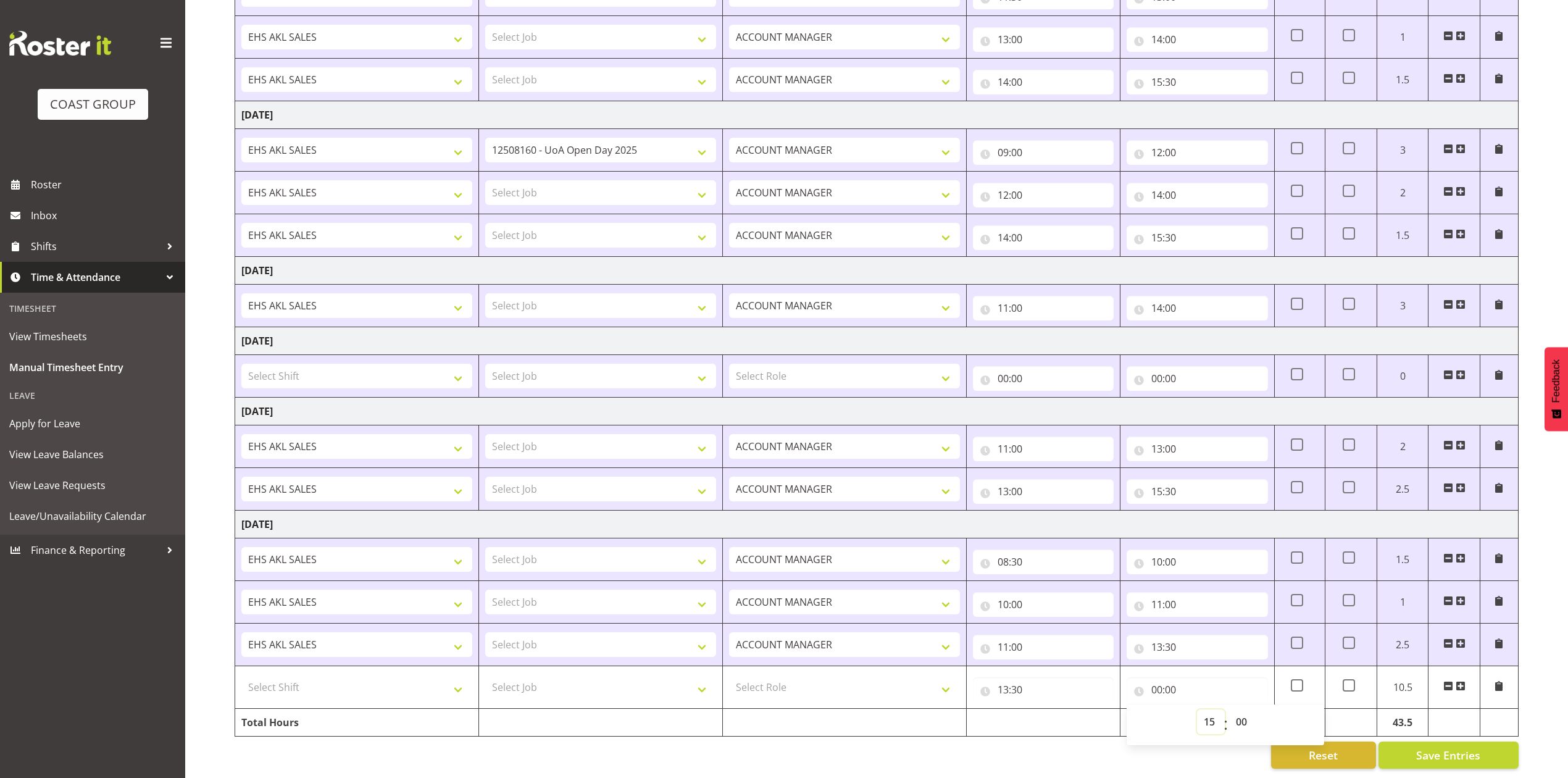
click at [1197, 709] on select "00 01 02 03 04 05 06 07 08 09 10 11 12 13 14 15 16 17 18 19 20 21 22 23" at bounding box center [1211, 721] width 28 height 24
type input "15:00"
click at [1242, 709] on select "00 01 02 03 04 05 06 07 08 09 10 11 12 13 14 15 16 17 18 19 20 21 22 23 24 25 2…" at bounding box center [1243, 721] width 28 height 24
select select "30"
click at [1229, 709] on select "00 01 02 03 04 05 06 07 08 09 10 11 12 13 14 15 16 17 18 19 20 21 22 23 24 25 2…" at bounding box center [1243, 721] width 28 height 24
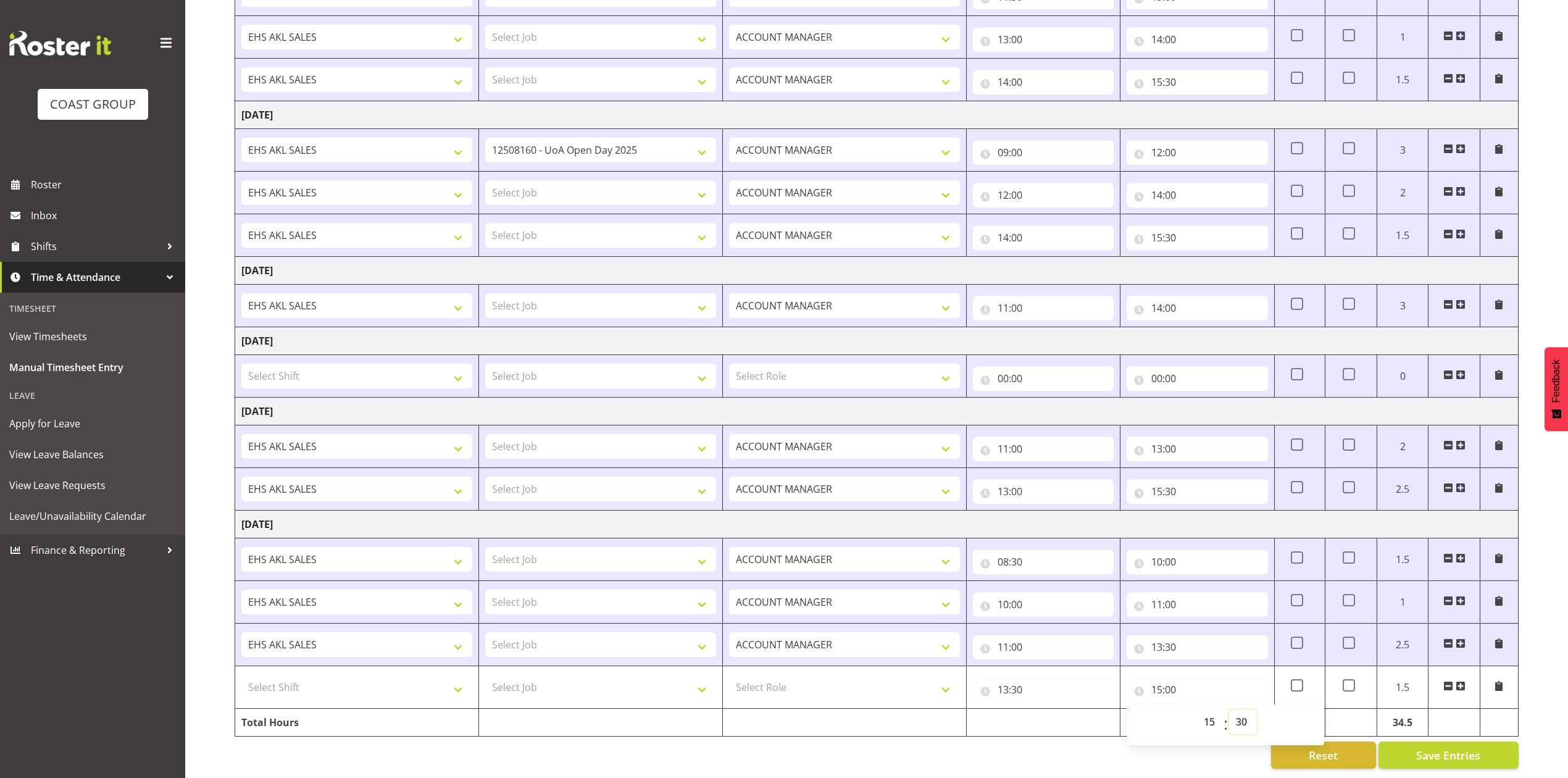
type input "15:30"
click at [400, 675] on select "Select Shift EHS AKL SALES EHS [PERSON_NAME] Hours EHS [PERSON_NAME] Hours Stri…" at bounding box center [356, 687] width 231 height 24
select select "1327"
click at [241, 675] on select "Select Shift EHS AKL SALES EHS [PERSON_NAME] Hours EHS [PERSON_NAME] Hours Stri…" at bounding box center [356, 687] width 231 height 24
click at [565, 675] on select "Select Job 1 Carlton Events 1 [PERSON_NAME][GEOGRAPHIC_DATA] 1 [PERSON_NAME][GE…" at bounding box center [601, 687] width 231 height 24
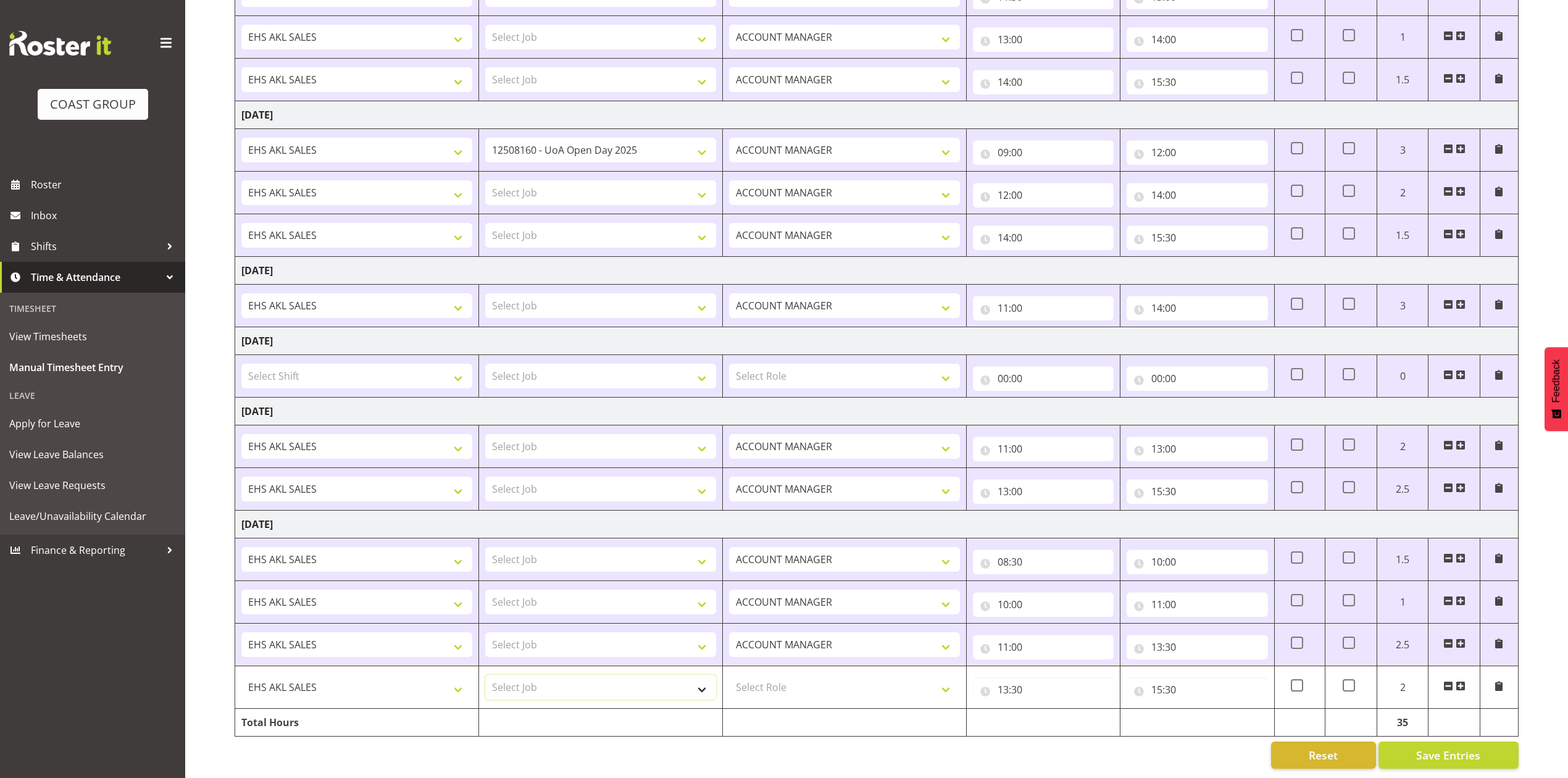
click at [581, 679] on select "Select Job 1 Carlton Events 1 [PERSON_NAME][GEOGRAPHIC_DATA] 1 [PERSON_NAME][GE…" at bounding box center [601, 687] width 231 height 24
click at [788, 694] on td "Select Role ACCOUNT MANAGER Account Manager" at bounding box center [844, 687] width 244 height 42
click at [794, 676] on select "Select Role ACCOUNT MANAGER Account Manager" at bounding box center [844, 687] width 231 height 24
select select "197"
click at [729, 675] on select "Select Role ACCOUNT MANAGER Account Manager" at bounding box center [844, 687] width 231 height 24
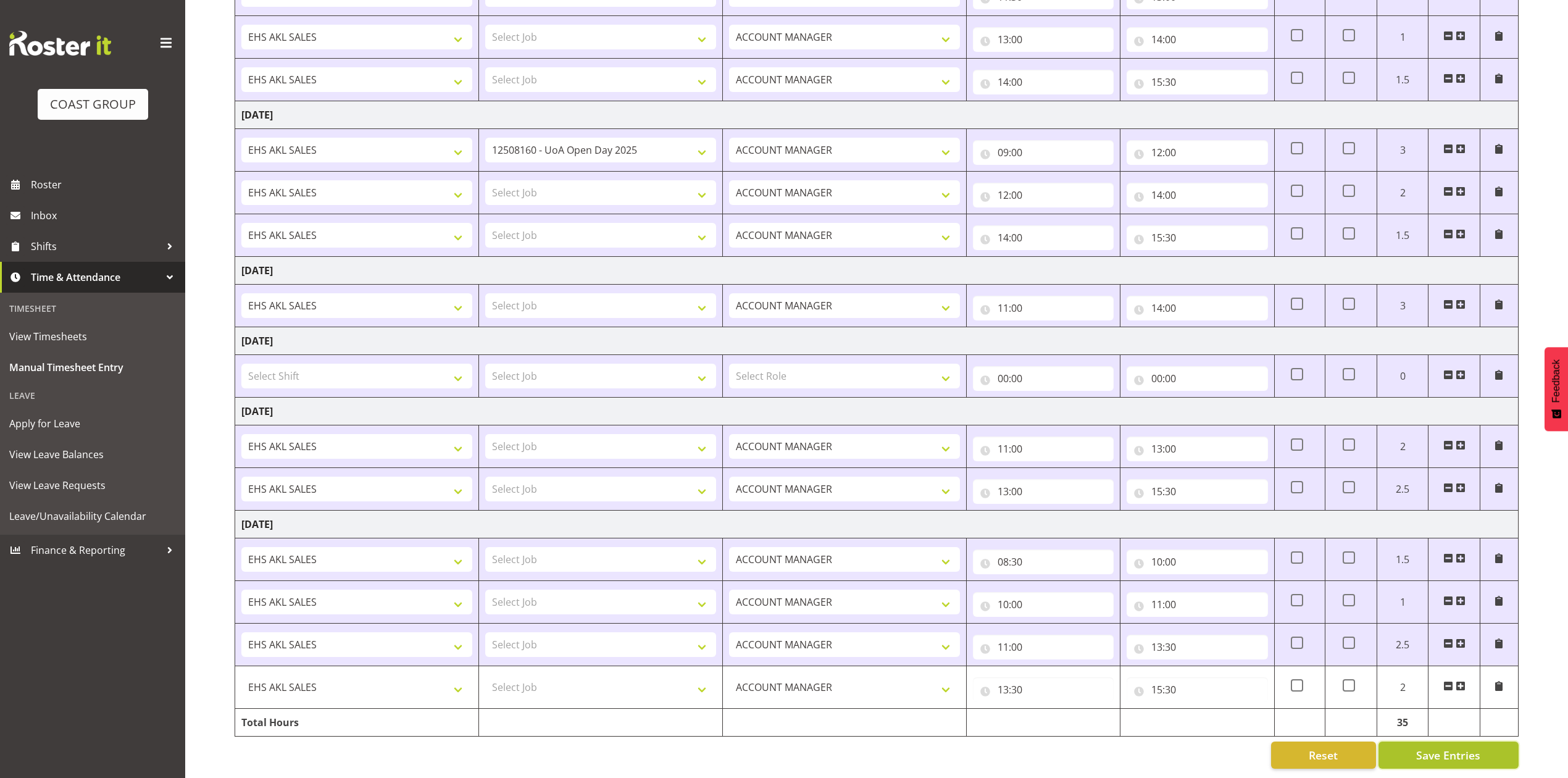
click at [1443, 747] on span "Save Entries" at bounding box center [1448, 755] width 64 height 16
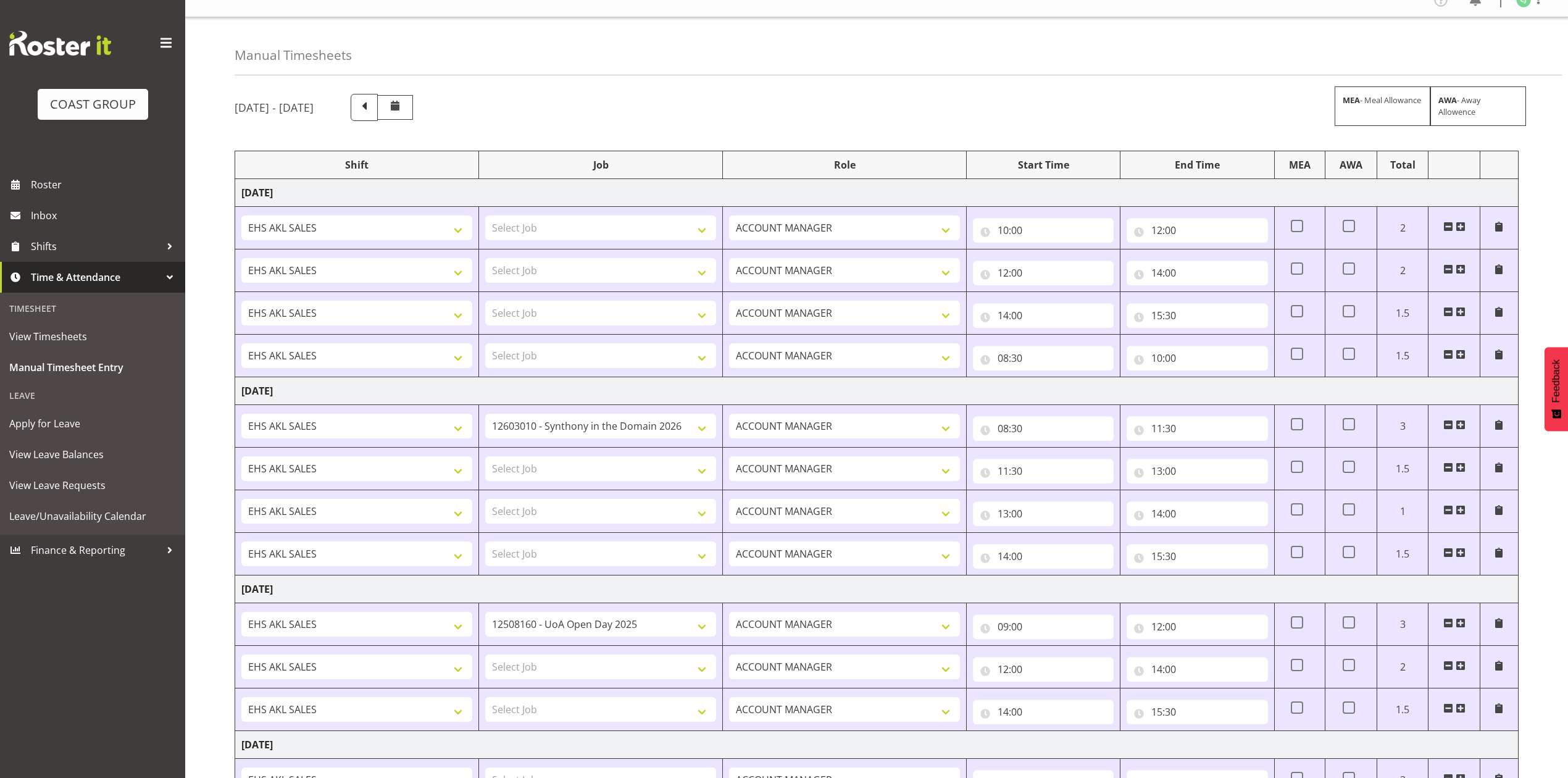
scroll to position [15, 0]
click at [672, 231] on select "Select Job 1 Carlton Events 1 [PERSON_NAME][GEOGRAPHIC_DATA] 1 [PERSON_NAME][GE…" at bounding box center [601, 228] width 231 height 24
select select "69"
click at [486, 218] on select "Select Job 1 Carlton Events 1 [PERSON_NAME][GEOGRAPHIC_DATA] 1 [PERSON_NAME][GE…" at bounding box center [601, 228] width 231 height 24
click at [571, 274] on select "Select Job 1 Carlton Events 1 [PERSON_NAME][GEOGRAPHIC_DATA] 1 [PERSON_NAME][GE…" at bounding box center [601, 271] width 231 height 24
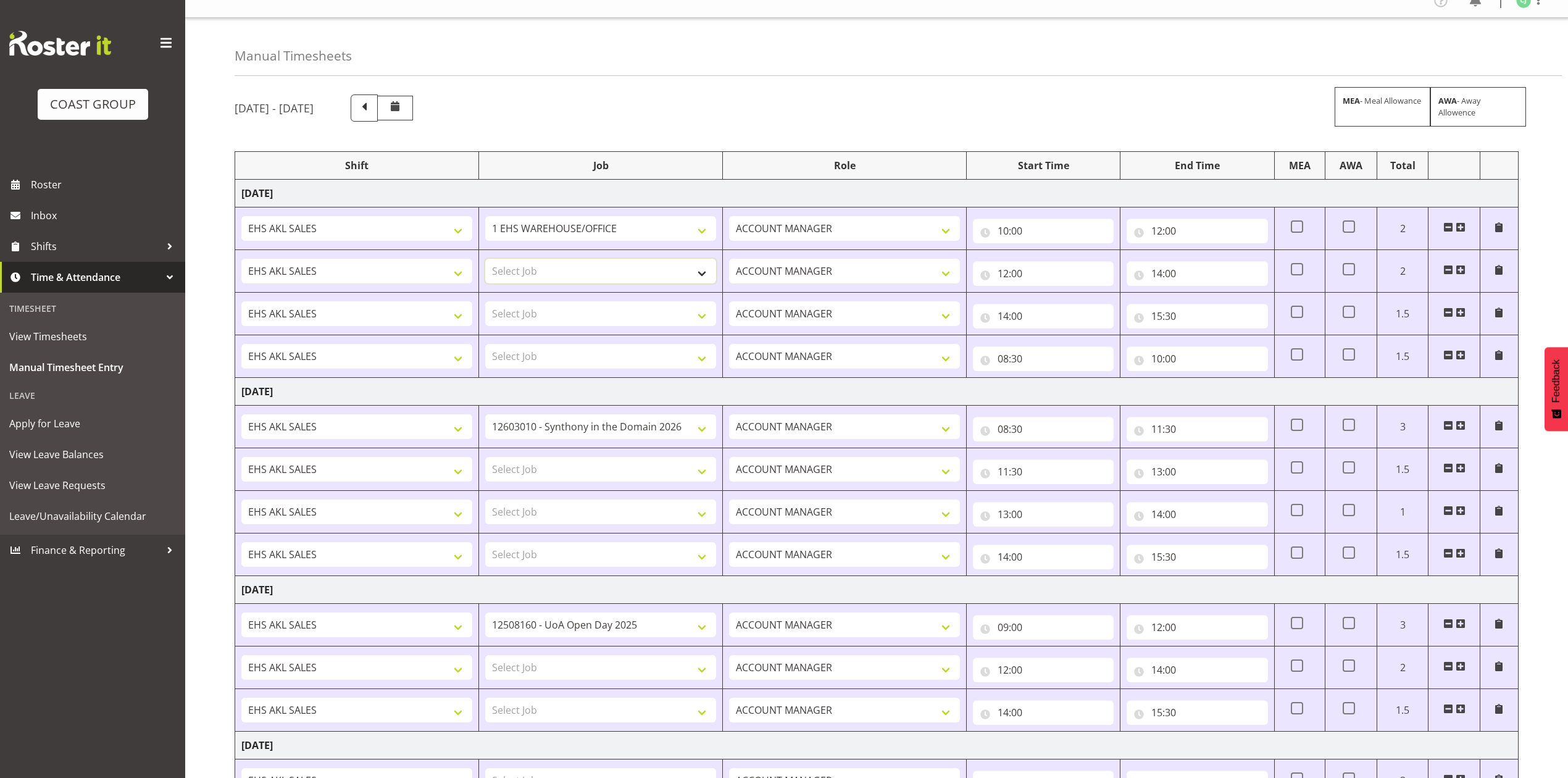
select select "9993"
click at [486, 260] on select "Select Job 1 Carlton Events 1 [PERSON_NAME][GEOGRAPHIC_DATA] 1 [PERSON_NAME][GE…" at bounding box center [601, 271] width 231 height 24
click at [586, 314] on select "Select Job 1 Carlton Events 1 [PERSON_NAME][GEOGRAPHIC_DATA] 1 [PERSON_NAME][GE…" at bounding box center [601, 313] width 231 height 24
select select "10275"
click at [486, 302] on select "Select Job 1 Carlton Events 1 [PERSON_NAME][GEOGRAPHIC_DATA] 1 [PERSON_NAME][GE…" at bounding box center [601, 313] width 231 height 24
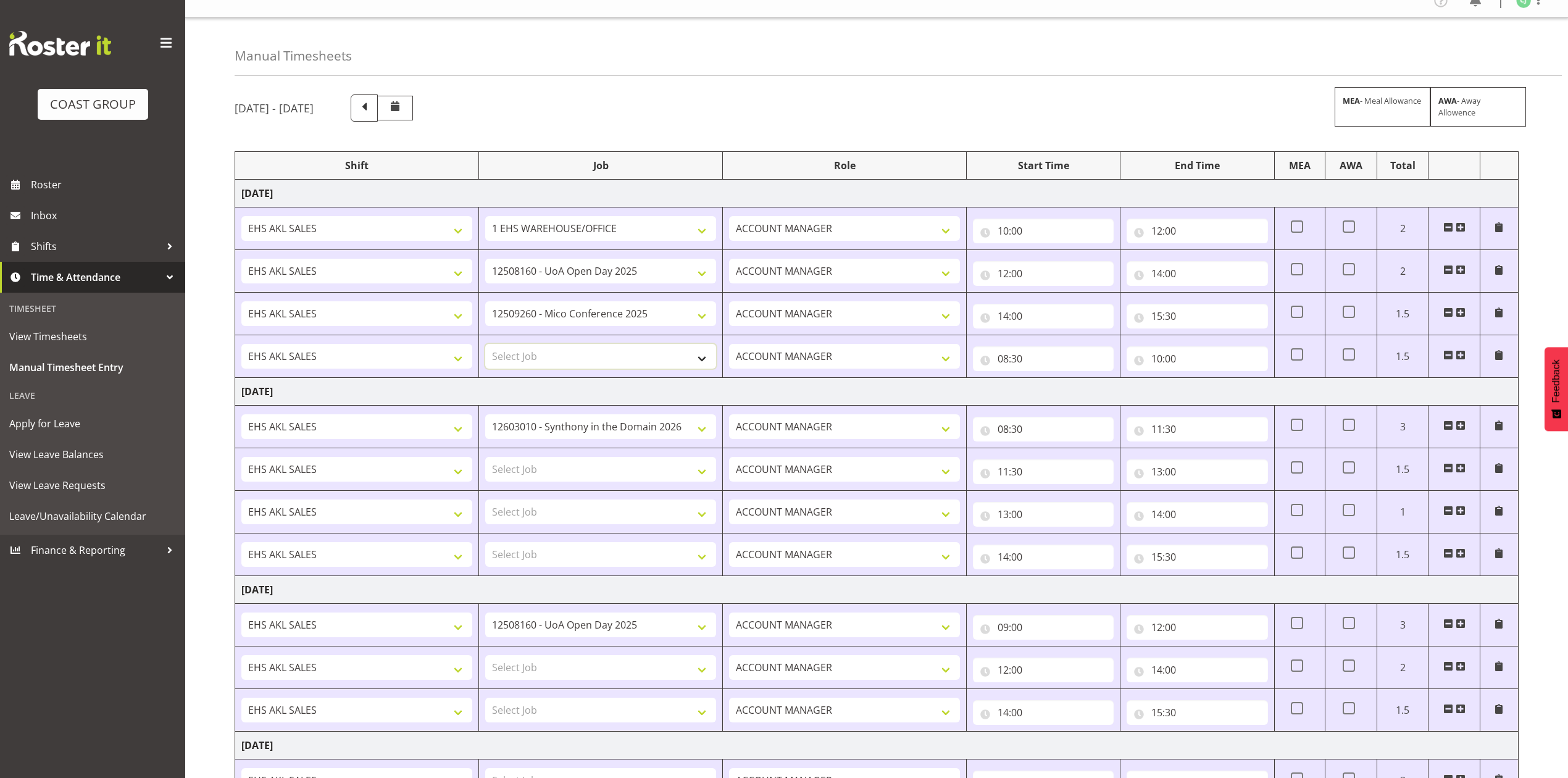
click at [614, 354] on select "Select Job 1 Carlton Events 1 [PERSON_NAME][GEOGRAPHIC_DATA] 1 [PERSON_NAME][GE…" at bounding box center [601, 356] width 231 height 24
select select "10396"
click at [486, 346] on select "Select Job 1 Carlton Events 1 [PERSON_NAME][GEOGRAPHIC_DATA] 1 [PERSON_NAME][GE…" at bounding box center [601, 356] width 231 height 24
click at [618, 395] on td "[DATE]" at bounding box center [877, 391] width 1283 height 28
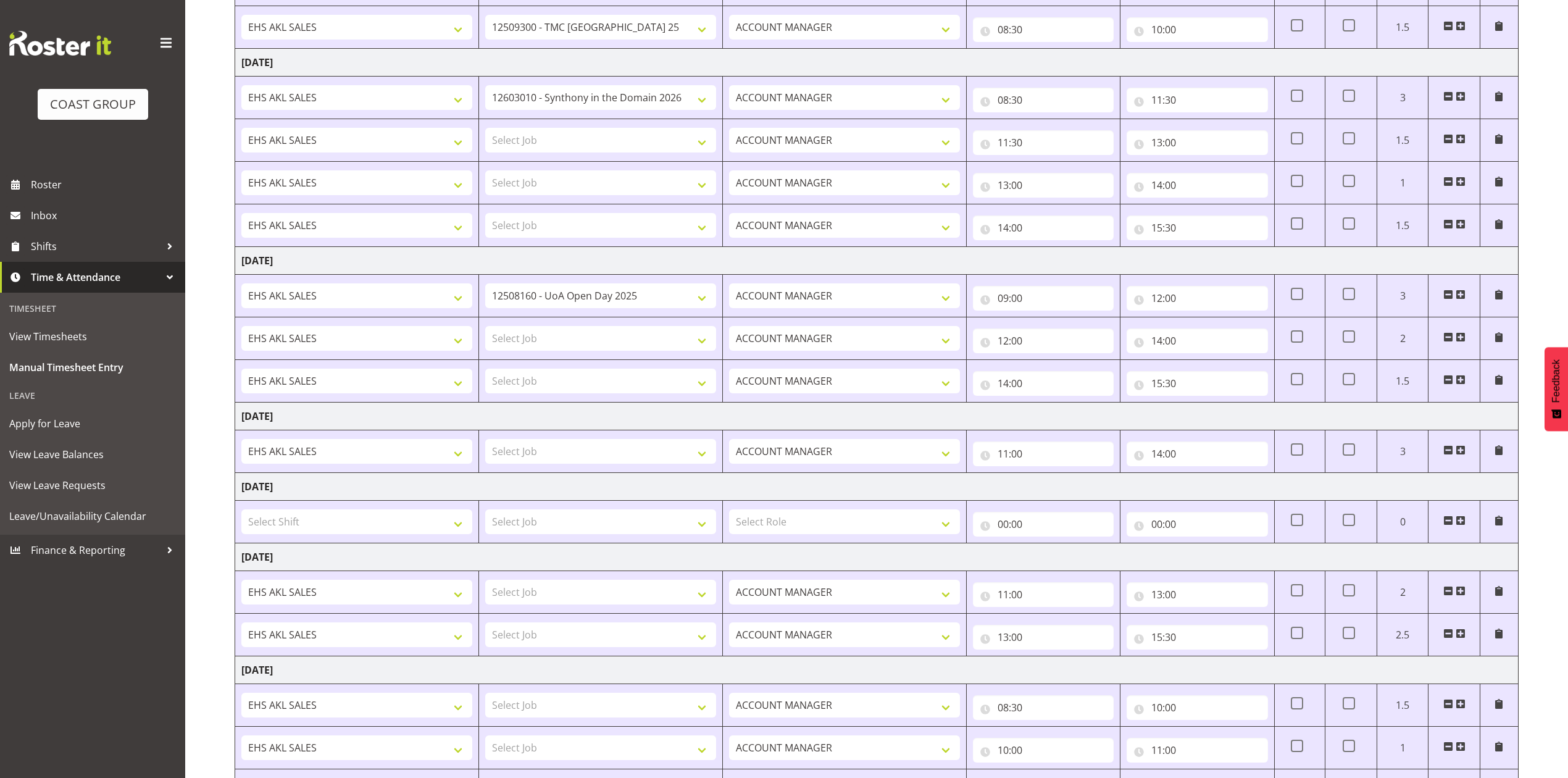
scroll to position [509, 0]
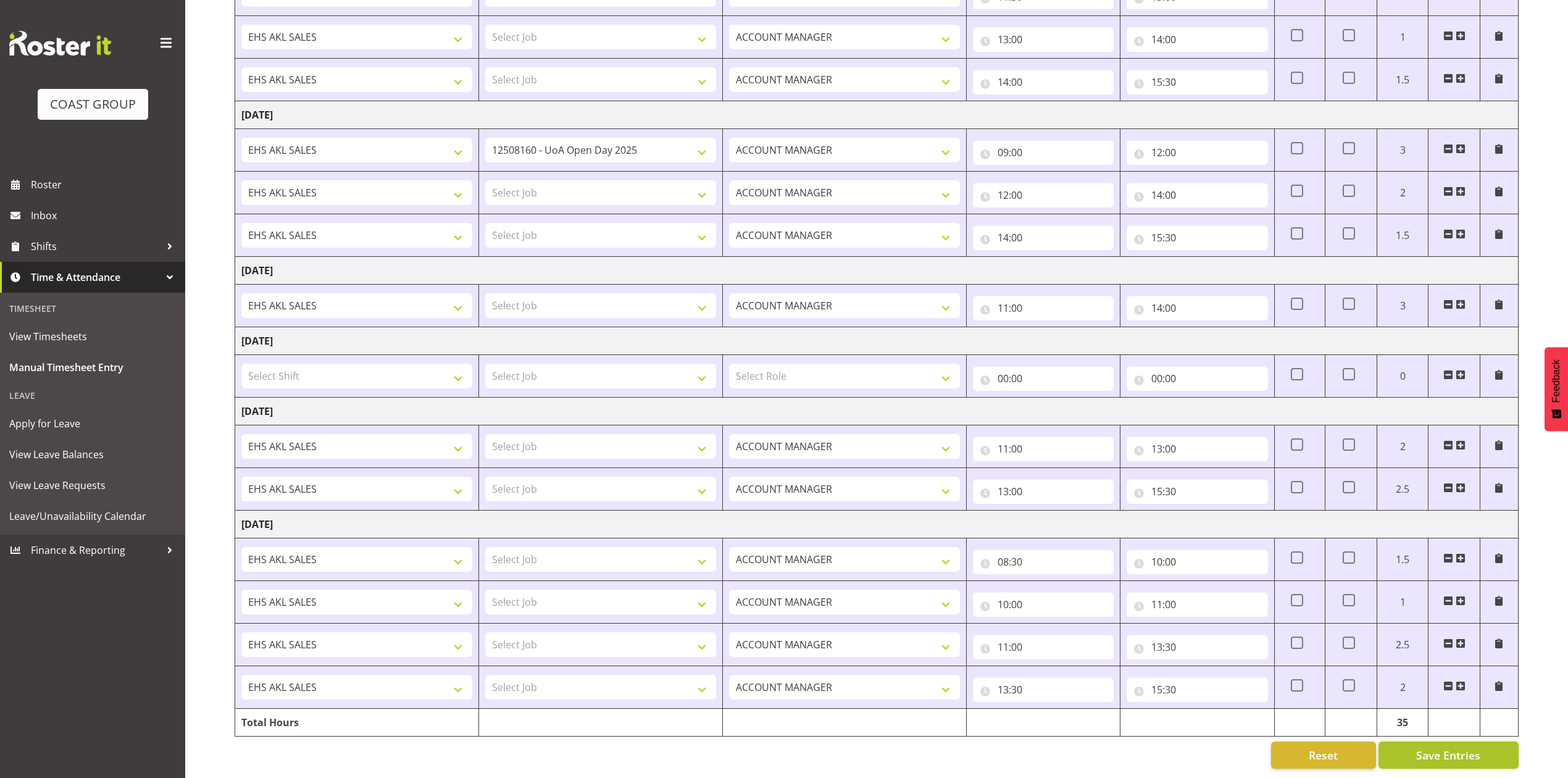
click at [1414, 741] on button "Save Entries" at bounding box center [1449, 754] width 140 height 27
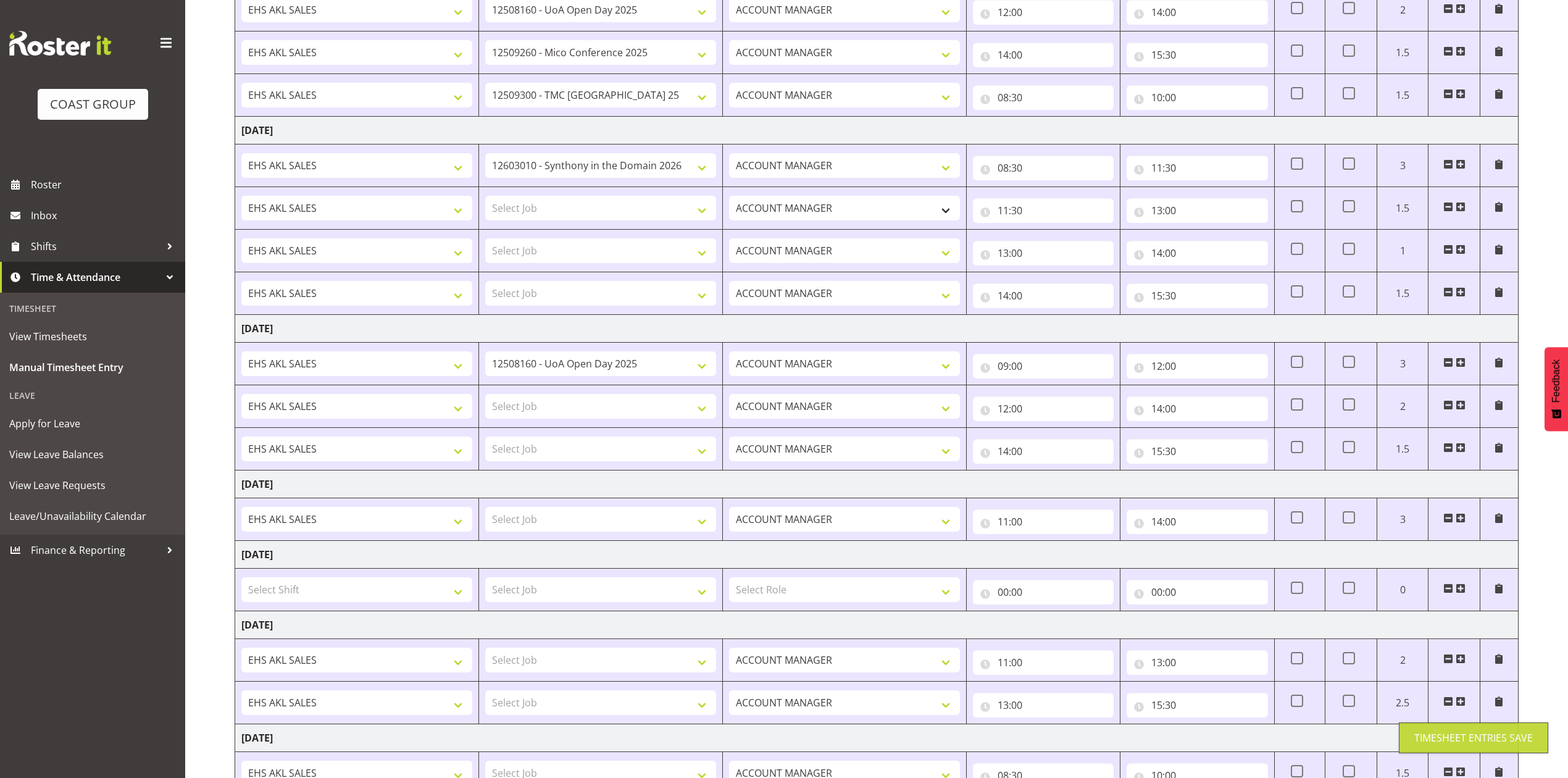
scroll to position [262, 0]
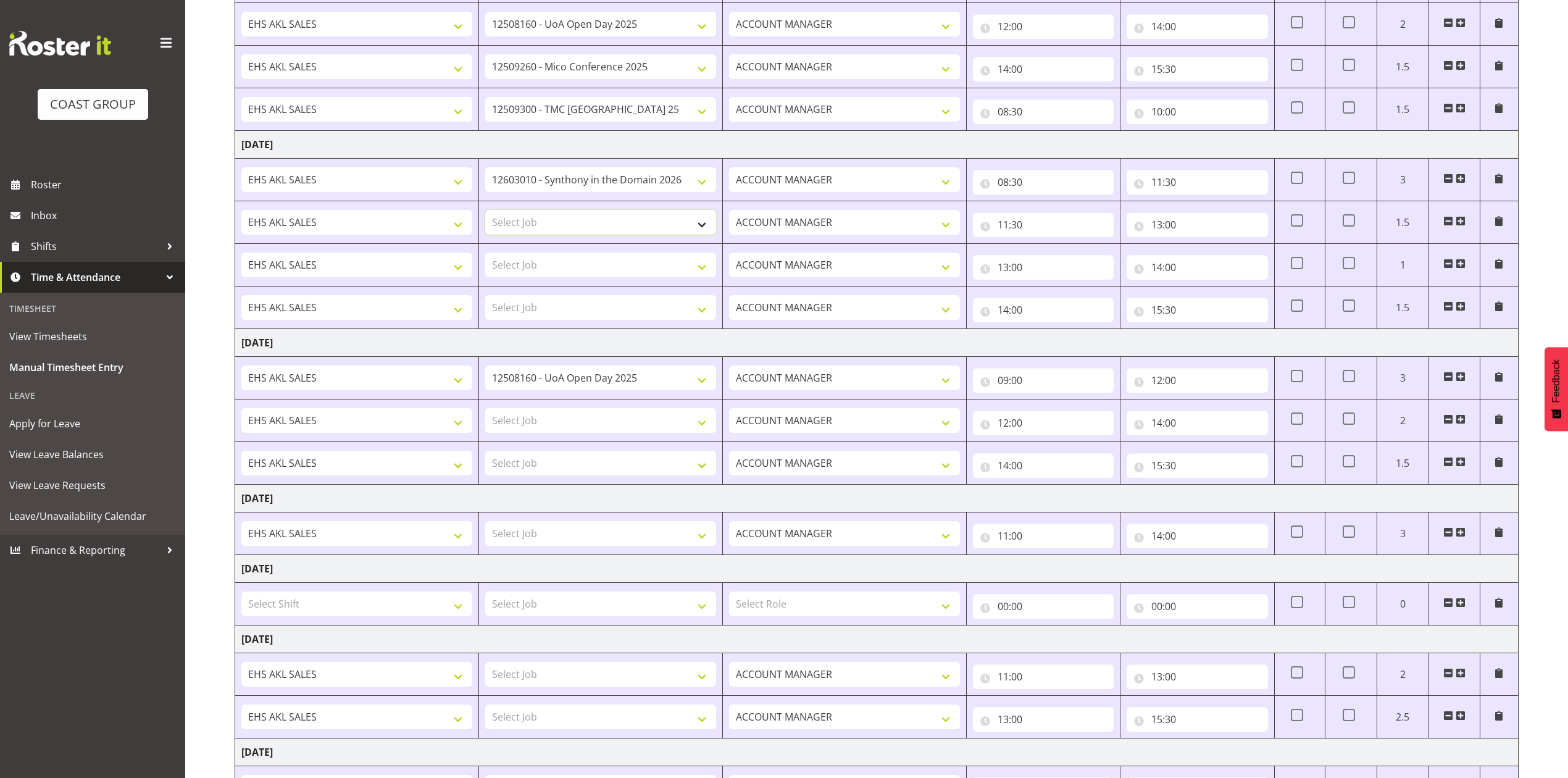
click at [691, 223] on select "Select Job 1 Carlton Events 1 [PERSON_NAME][GEOGRAPHIC_DATA] 1 [PERSON_NAME][GE…" at bounding box center [601, 222] width 231 height 24
select select "10395"
click at [486, 213] on select "Select Job 1 Carlton Events 1 [PERSON_NAME][GEOGRAPHIC_DATA] 1 [PERSON_NAME][GE…" at bounding box center [601, 222] width 231 height 24
click at [658, 263] on select "Select Job 1 Carlton Events 1 [PERSON_NAME][GEOGRAPHIC_DATA] 1 [PERSON_NAME][GE…" at bounding box center [601, 265] width 231 height 24
select select "69"
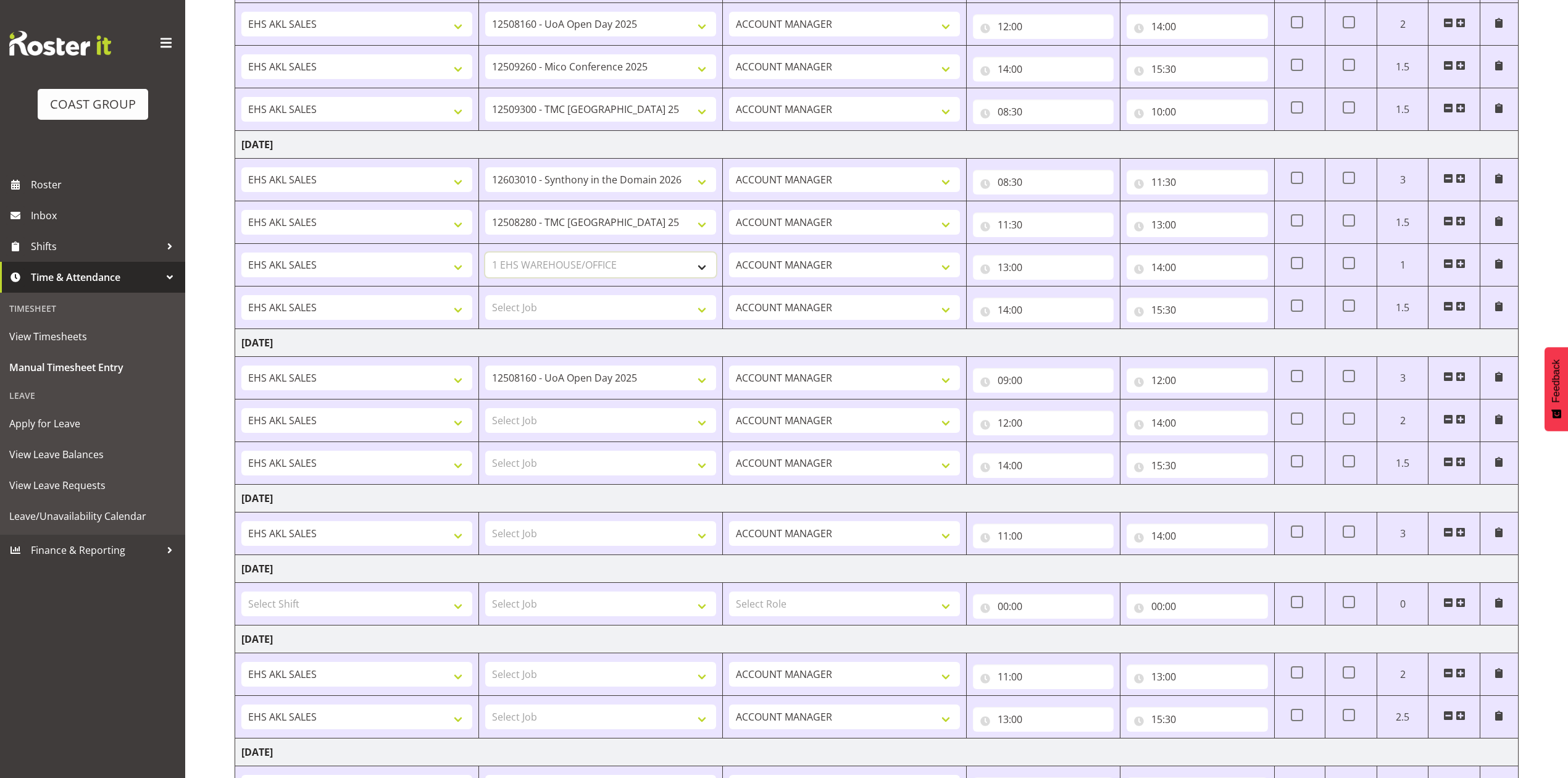
click at [486, 255] on select "Select Job 1 Carlton Events 1 [PERSON_NAME][GEOGRAPHIC_DATA] 1 [PERSON_NAME][GE…" at bounding box center [601, 265] width 231 height 24
click at [636, 313] on select "Select Job 1 Carlton Events 1 [PERSON_NAME][GEOGRAPHIC_DATA] 1 [PERSON_NAME][GE…" at bounding box center [601, 307] width 231 height 24
select select "8955"
click at [486, 297] on select "Select Job 1 Carlton Events 1 [PERSON_NAME][GEOGRAPHIC_DATA] 1 [PERSON_NAME][GE…" at bounding box center [601, 307] width 231 height 24
click at [603, 418] on select "Select Job 1 Carlton Events 1 [PERSON_NAME][GEOGRAPHIC_DATA] 1 [PERSON_NAME][GE…" at bounding box center [601, 420] width 231 height 24
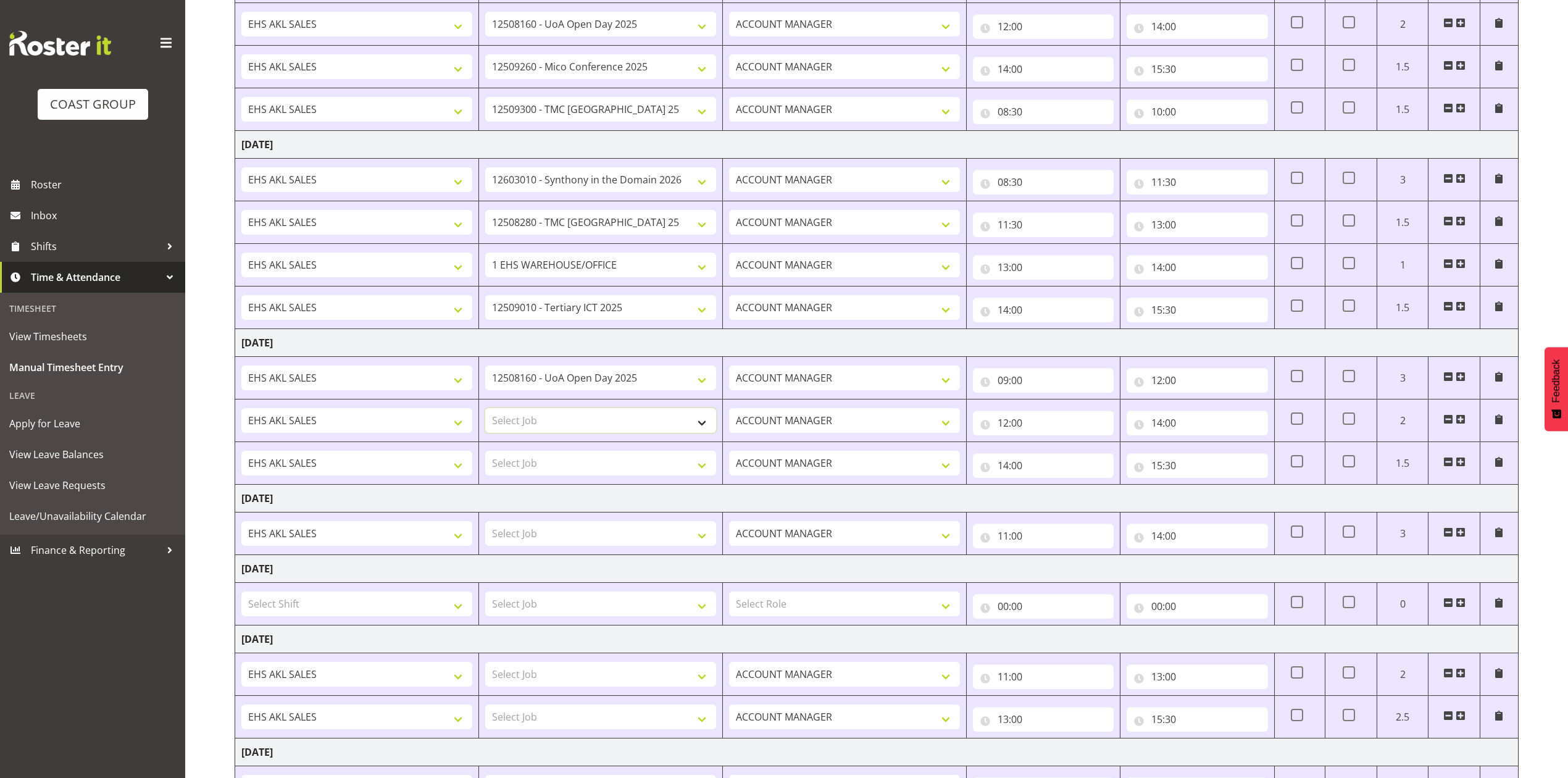
select select "8955"
click at [486, 411] on select "Select Job 1 Carlton Events 1 [PERSON_NAME][GEOGRAPHIC_DATA] 1 [PERSON_NAME][GE…" at bounding box center [601, 420] width 231 height 24
click at [598, 457] on select "Select Job 1 Carlton Events 1 [PERSON_NAME][GEOGRAPHIC_DATA] 1 [PERSON_NAME][GE…" at bounding box center [601, 463] width 231 height 24
select select "8653"
click at [486, 455] on select "Select Job 1 Carlton Events 1 [PERSON_NAME][GEOGRAPHIC_DATA] 1 [PERSON_NAME][GE…" at bounding box center [601, 463] width 231 height 24
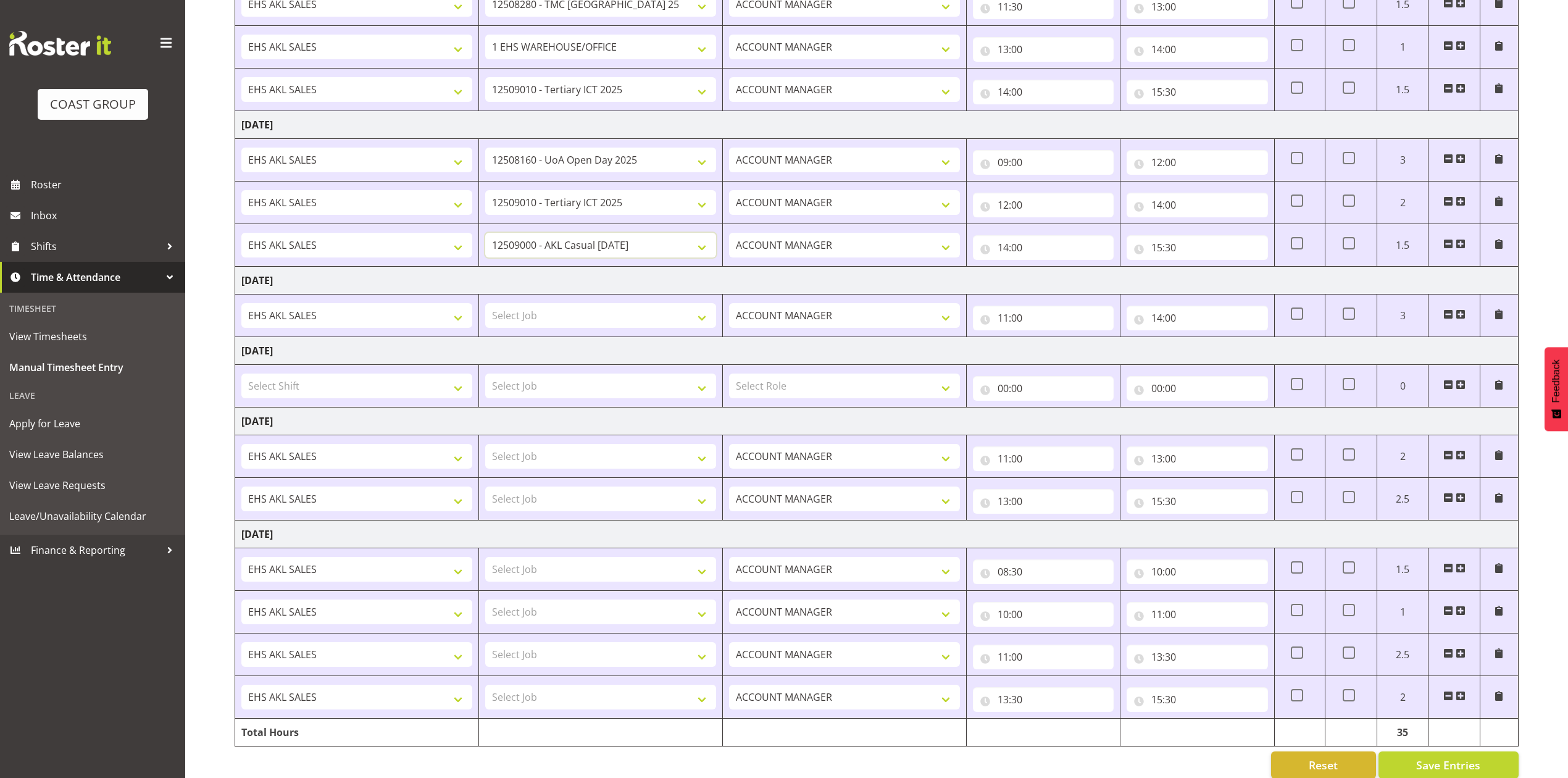
scroll to position [509, 0]
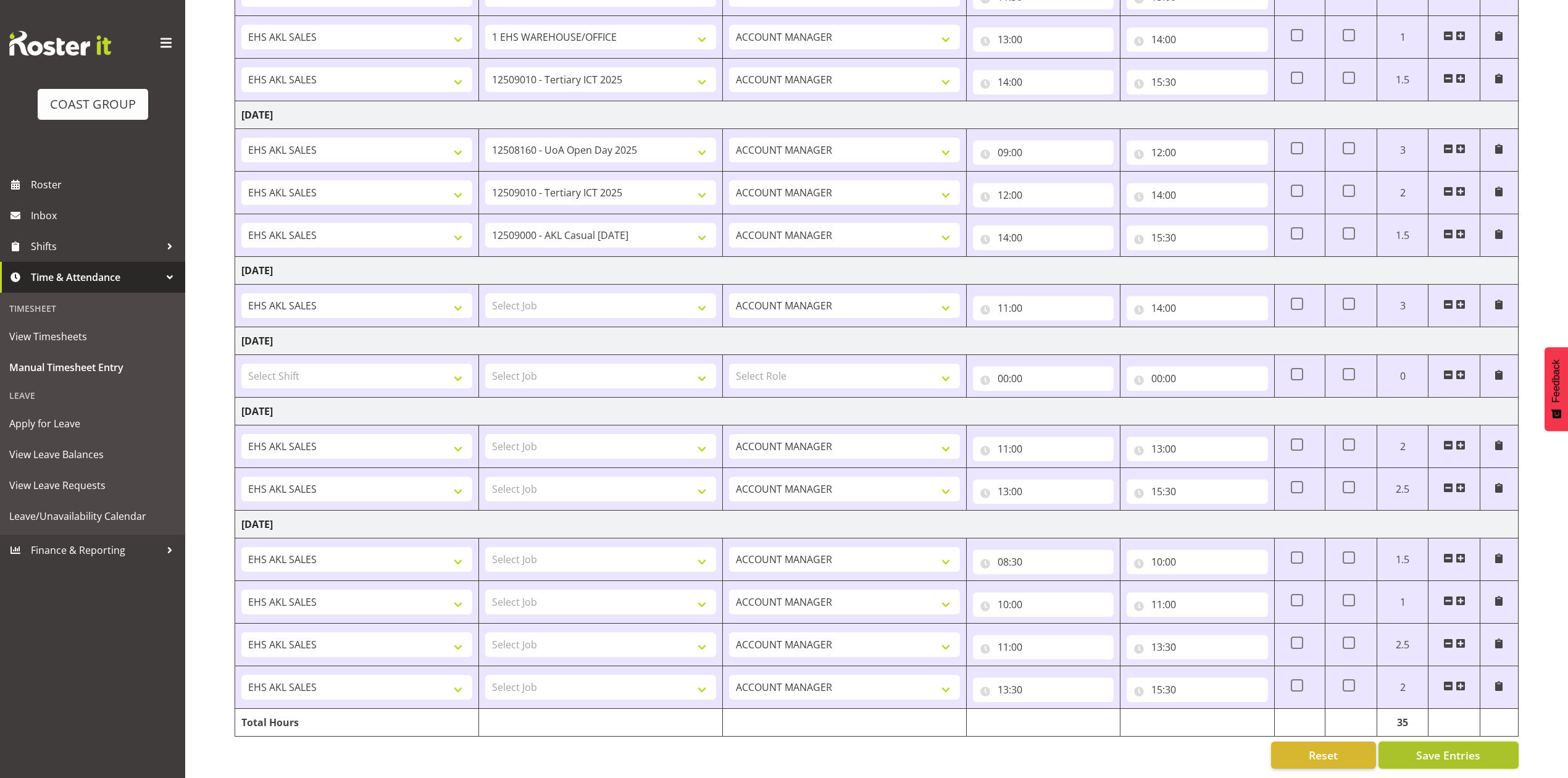
click at [1443, 747] on span "Save Entries" at bounding box center [1448, 755] width 64 height 16
click at [551, 293] on select "Select Job 1 Carlton Events 1 [PERSON_NAME][GEOGRAPHIC_DATA] 1 [PERSON_NAME][GE…" at bounding box center [601, 305] width 231 height 24
select select "8955"
click at [486, 293] on select "Select Job 1 Carlton Events 1 [PERSON_NAME][GEOGRAPHIC_DATA] 1 [PERSON_NAME][GE…" at bounding box center [601, 305] width 231 height 24
click at [1443, 747] on span "Save Entries" at bounding box center [1448, 755] width 64 height 16
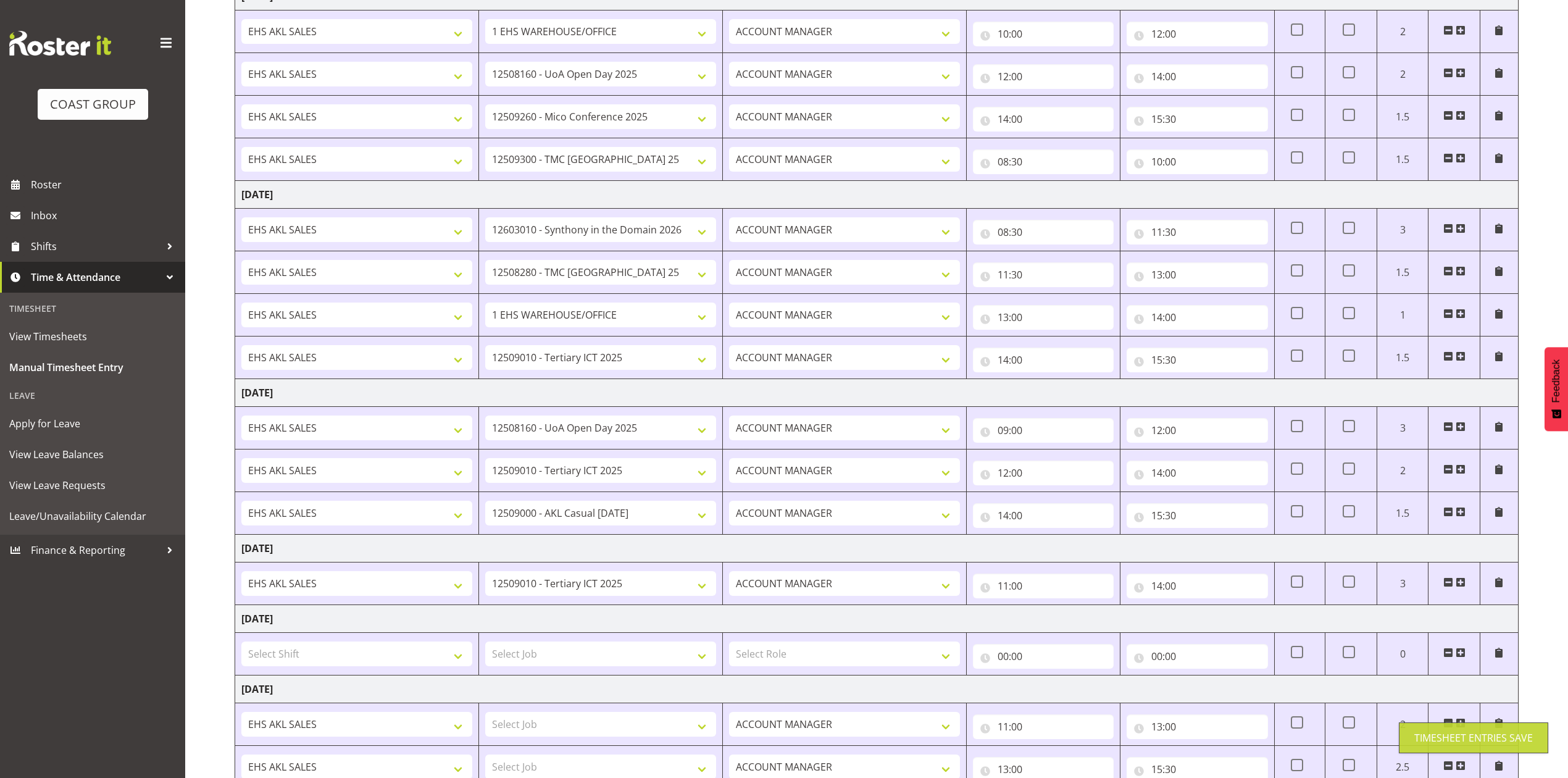
scroll to position [180, 0]
